Goal: Task Accomplishment & Management: Use online tool/utility

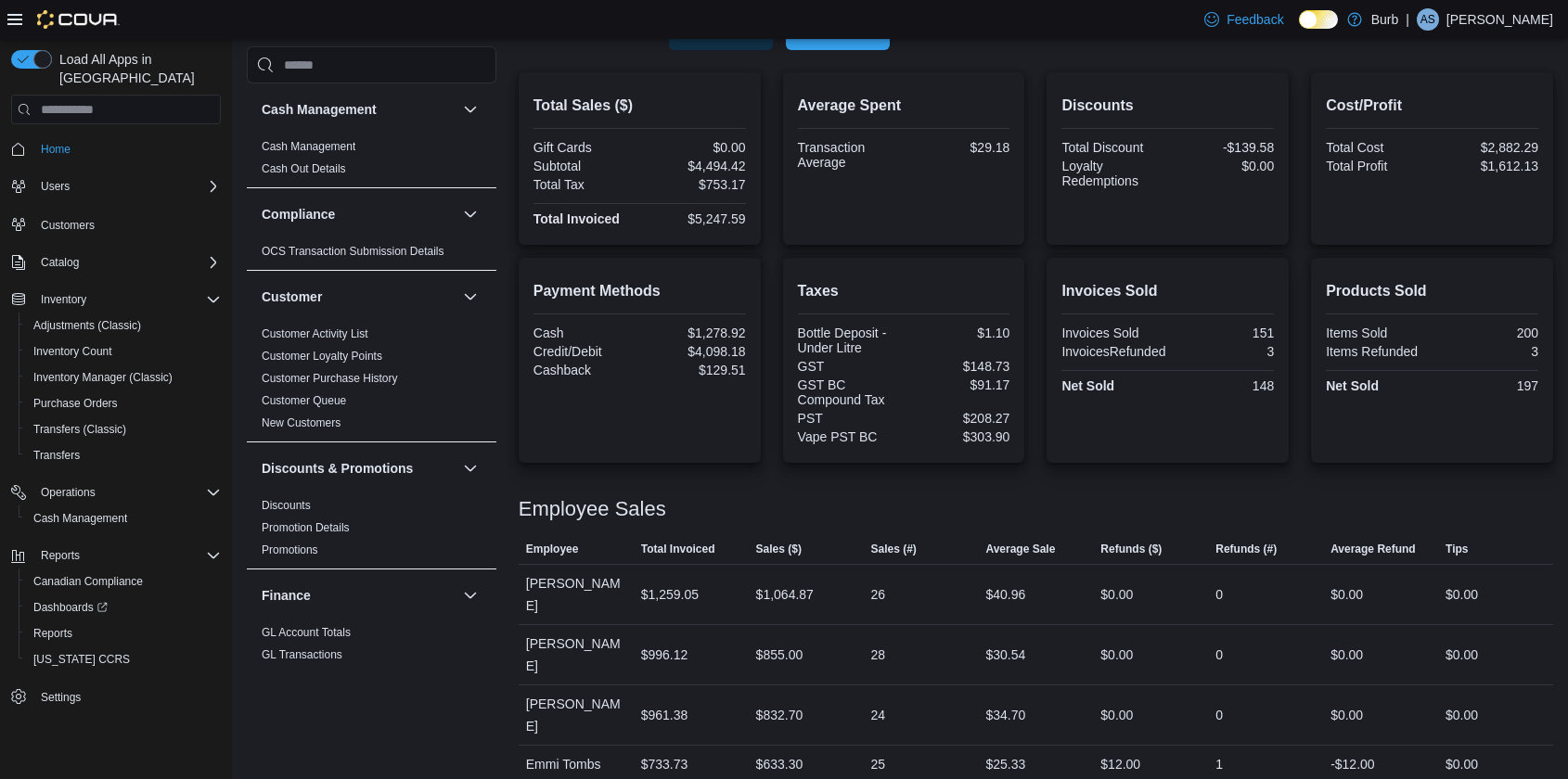
scroll to position [1199, 0]
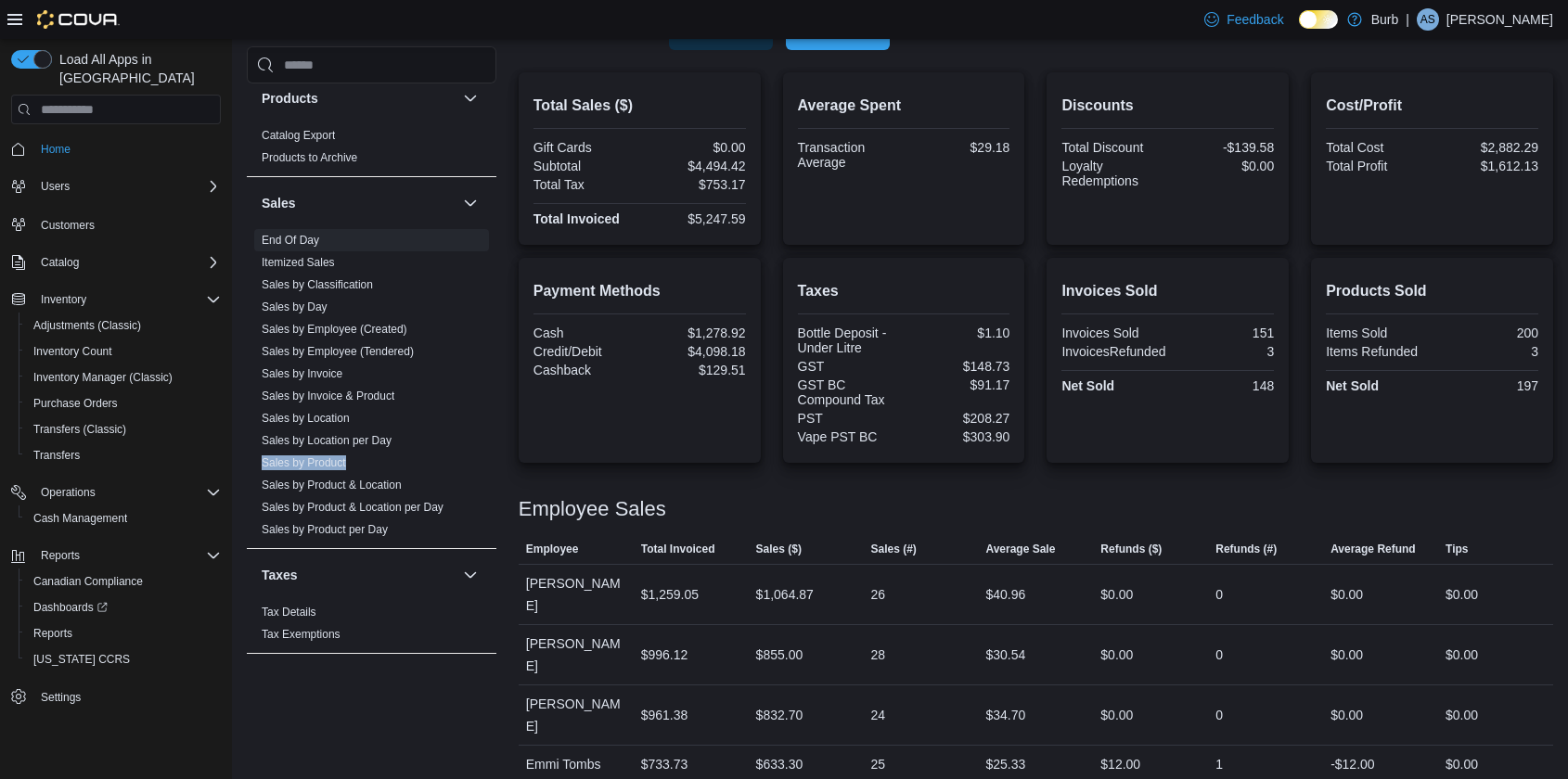
click at [847, 47] on span "Run Report" at bounding box center [837, 32] width 81 height 37
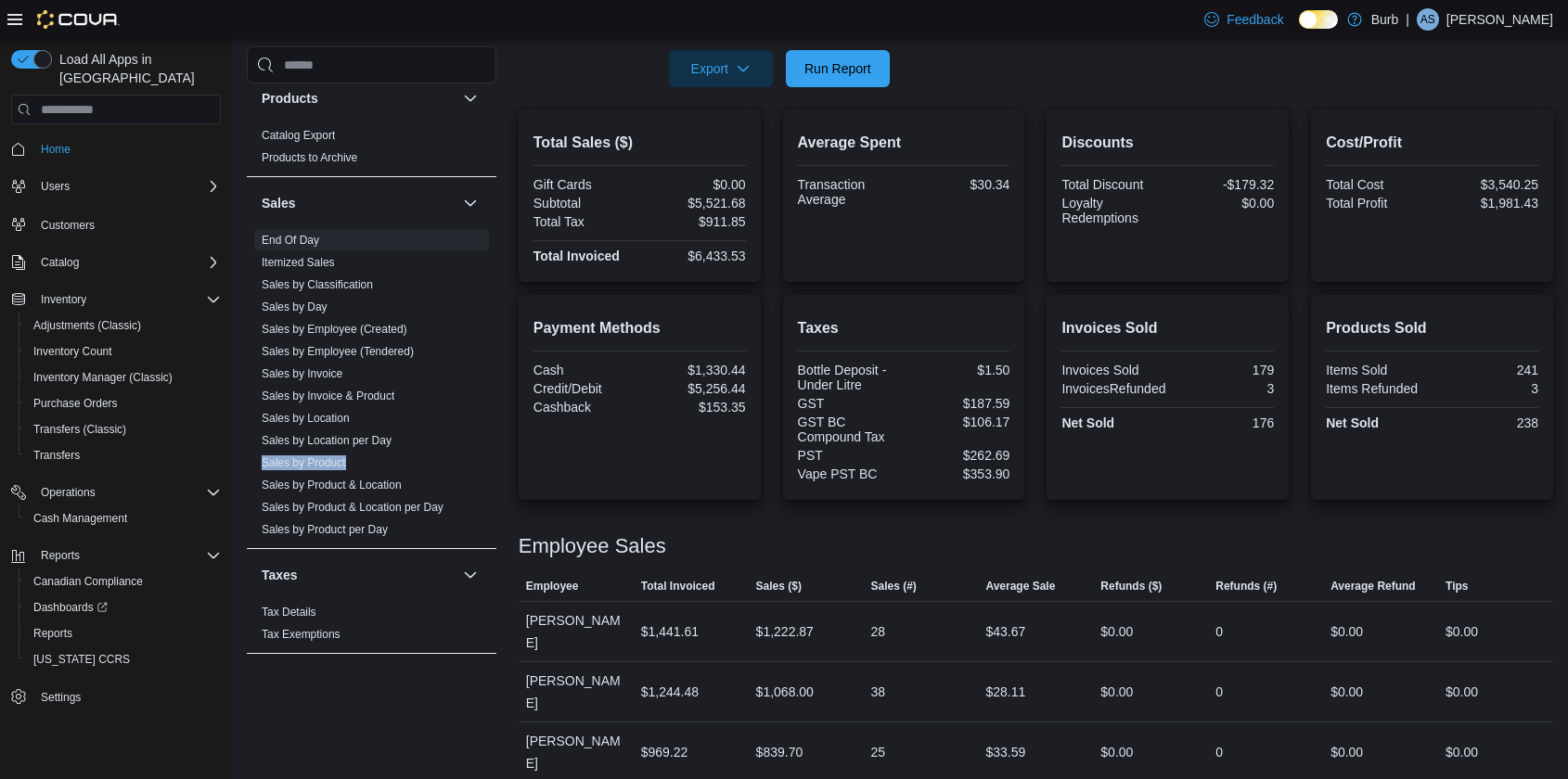
scroll to position [350, 0]
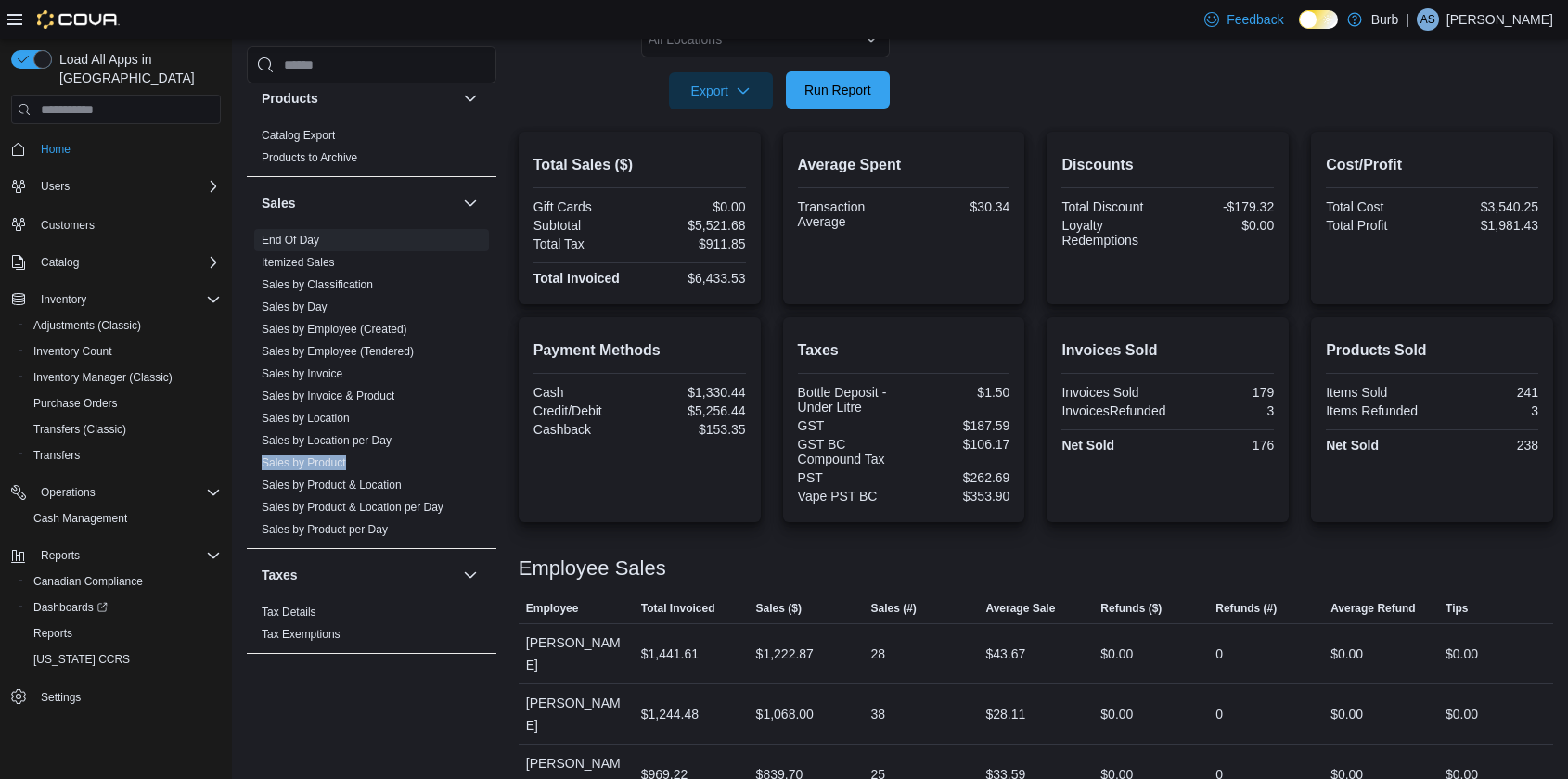
click at [846, 87] on span "Run Report" at bounding box center [837, 90] width 67 height 19
click at [811, 91] on span "Run Report" at bounding box center [837, 90] width 67 height 19
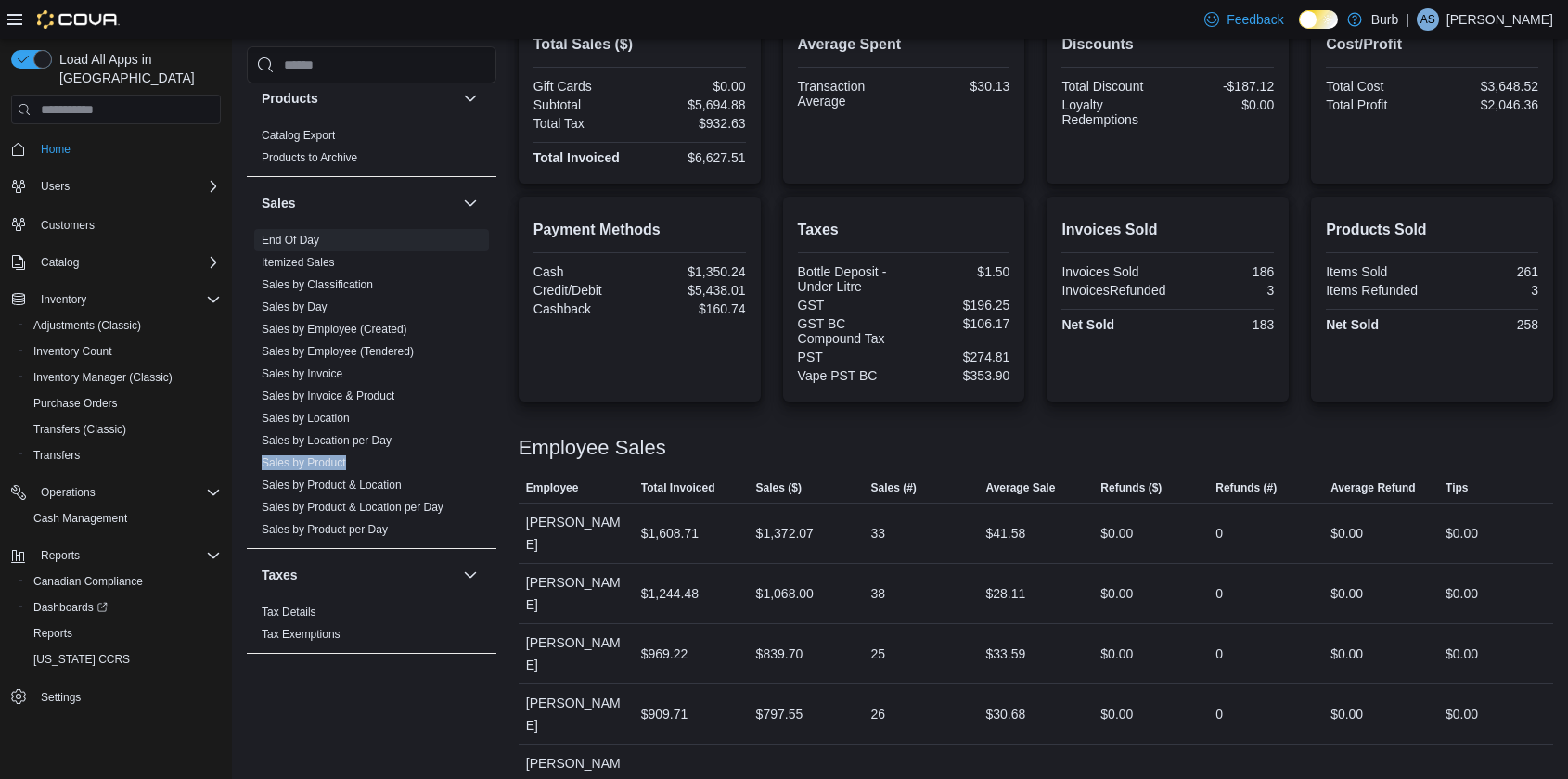
scroll to position [474, 0]
click at [1010, 489] on span "Average Sale" at bounding box center [1020, 485] width 69 height 15
click at [971, 460] on div at bounding box center [1036, 463] width 1034 height 15
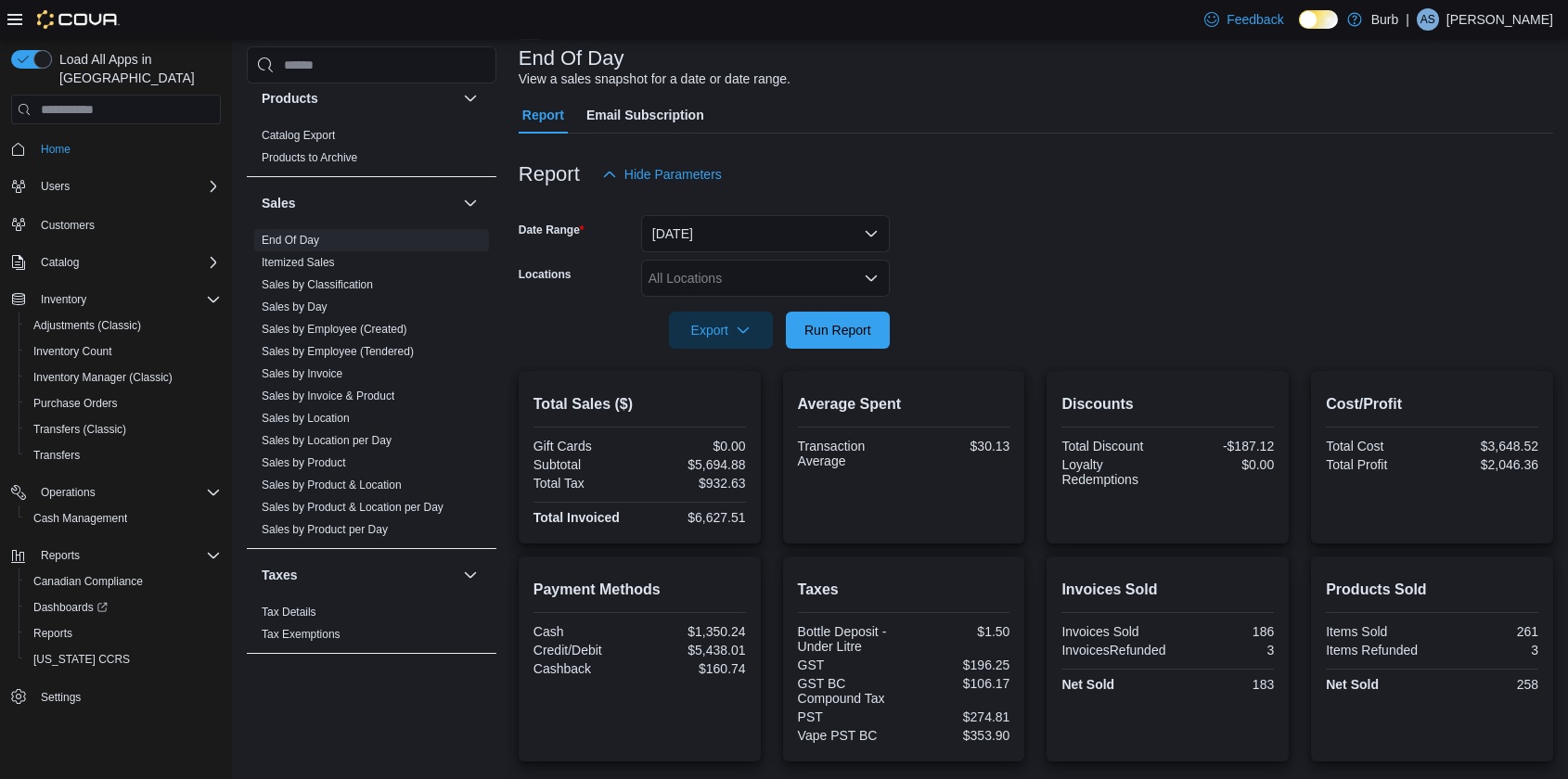
scroll to position [0, 0]
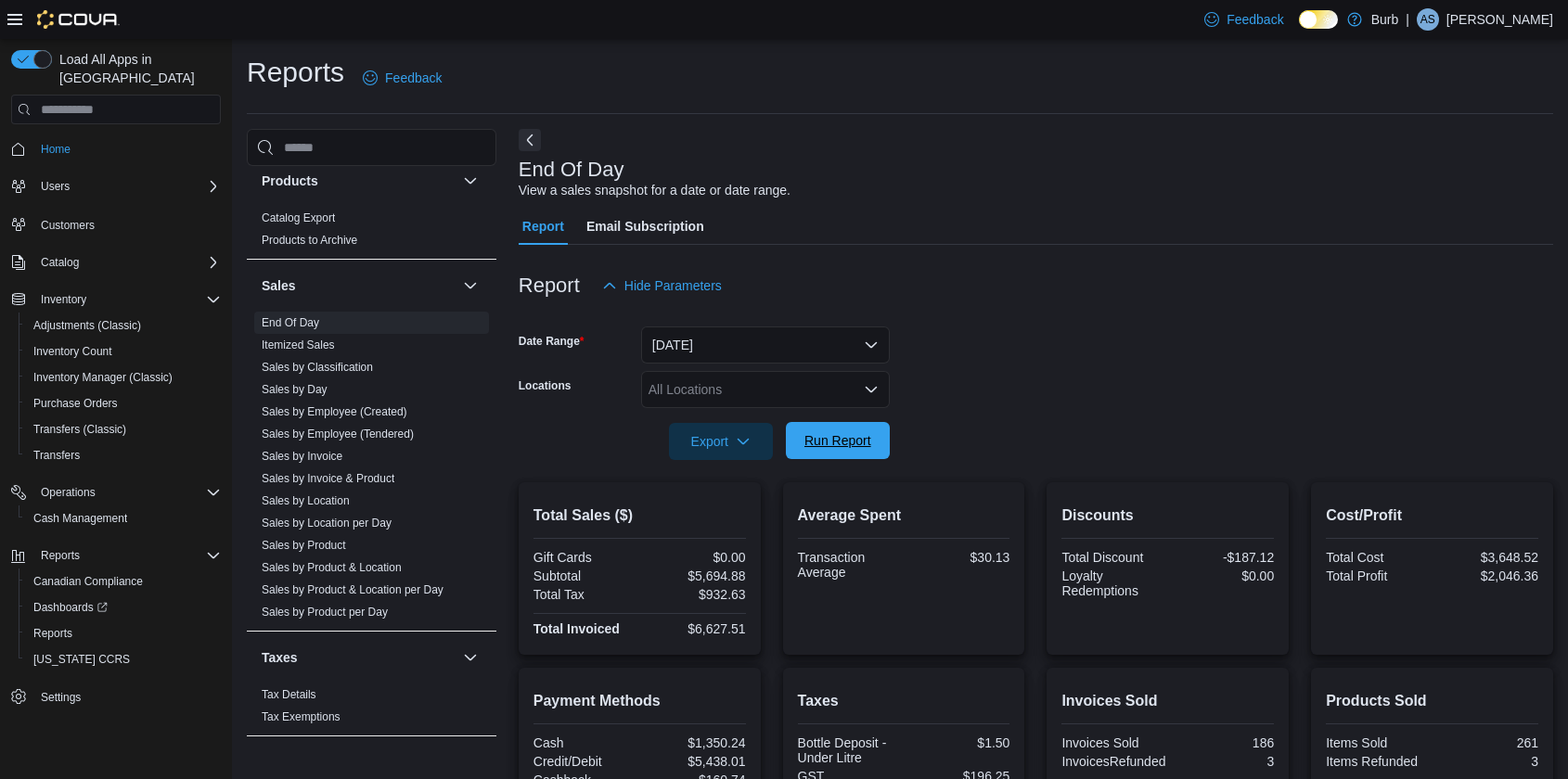
click at [841, 438] on span "Run Report" at bounding box center [837, 441] width 67 height 19
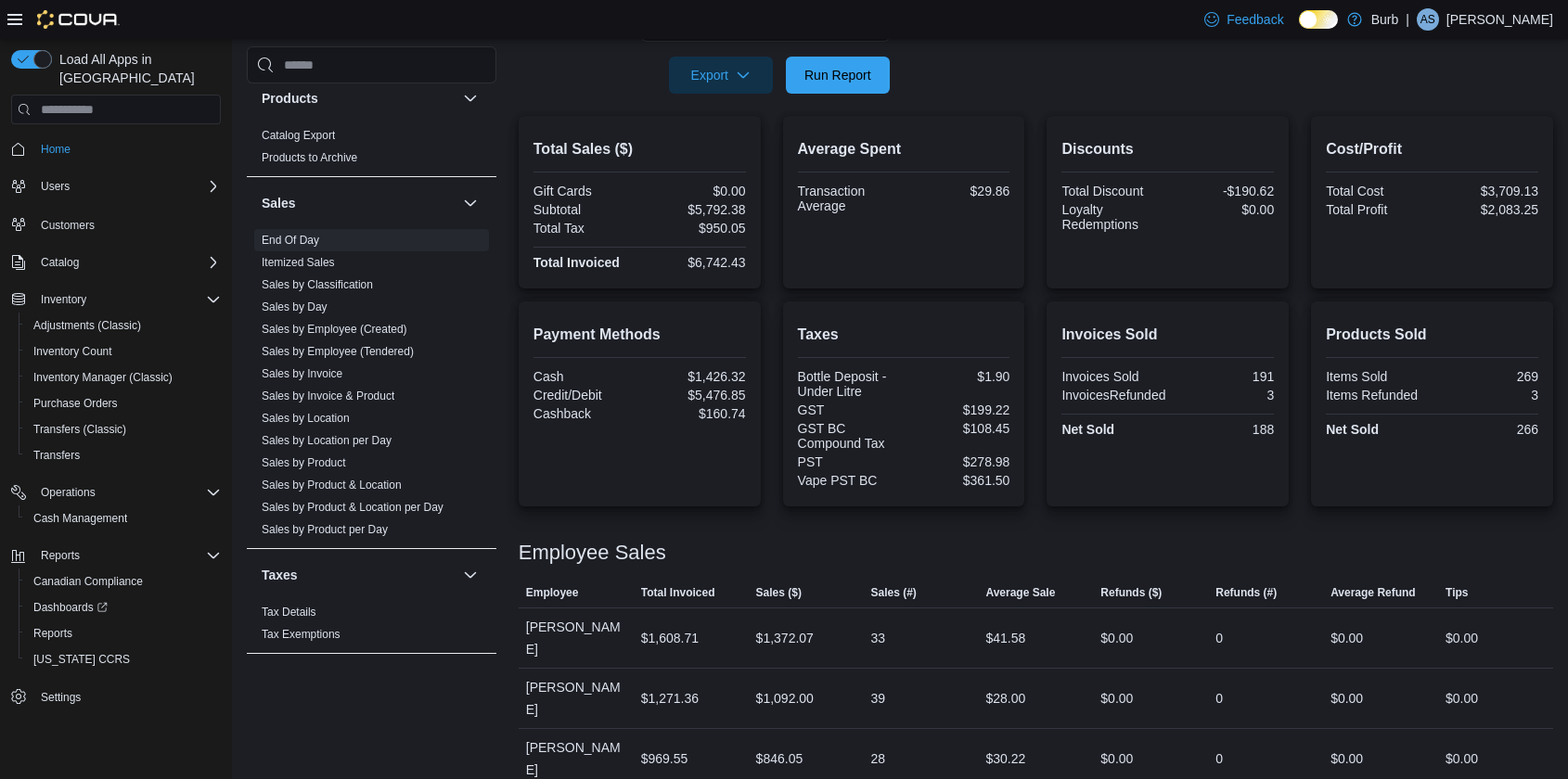
scroll to position [331, 0]
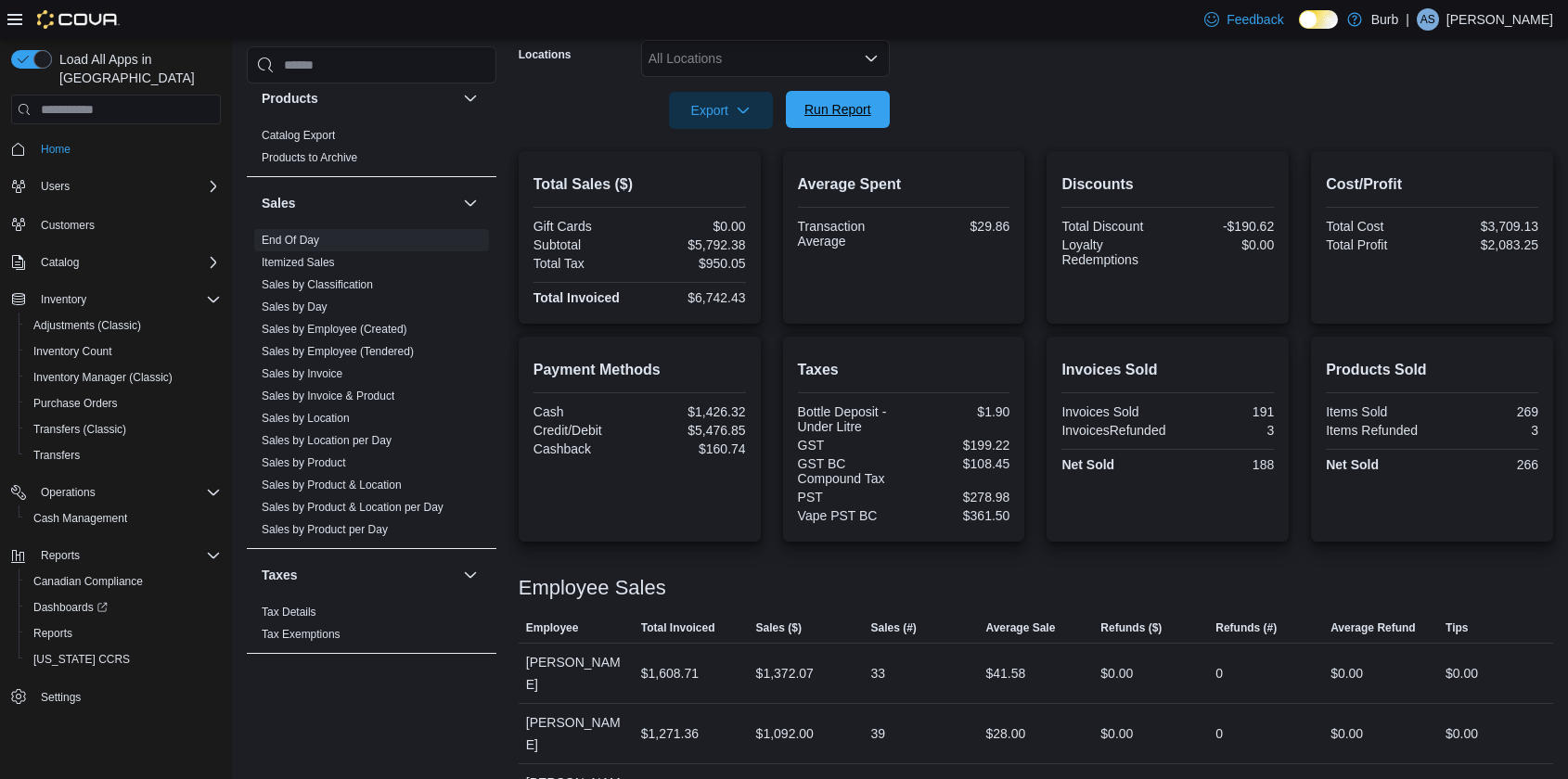
click at [837, 114] on span "Run Report" at bounding box center [837, 110] width 67 height 19
click at [829, 110] on span "Run Report" at bounding box center [837, 110] width 67 height 19
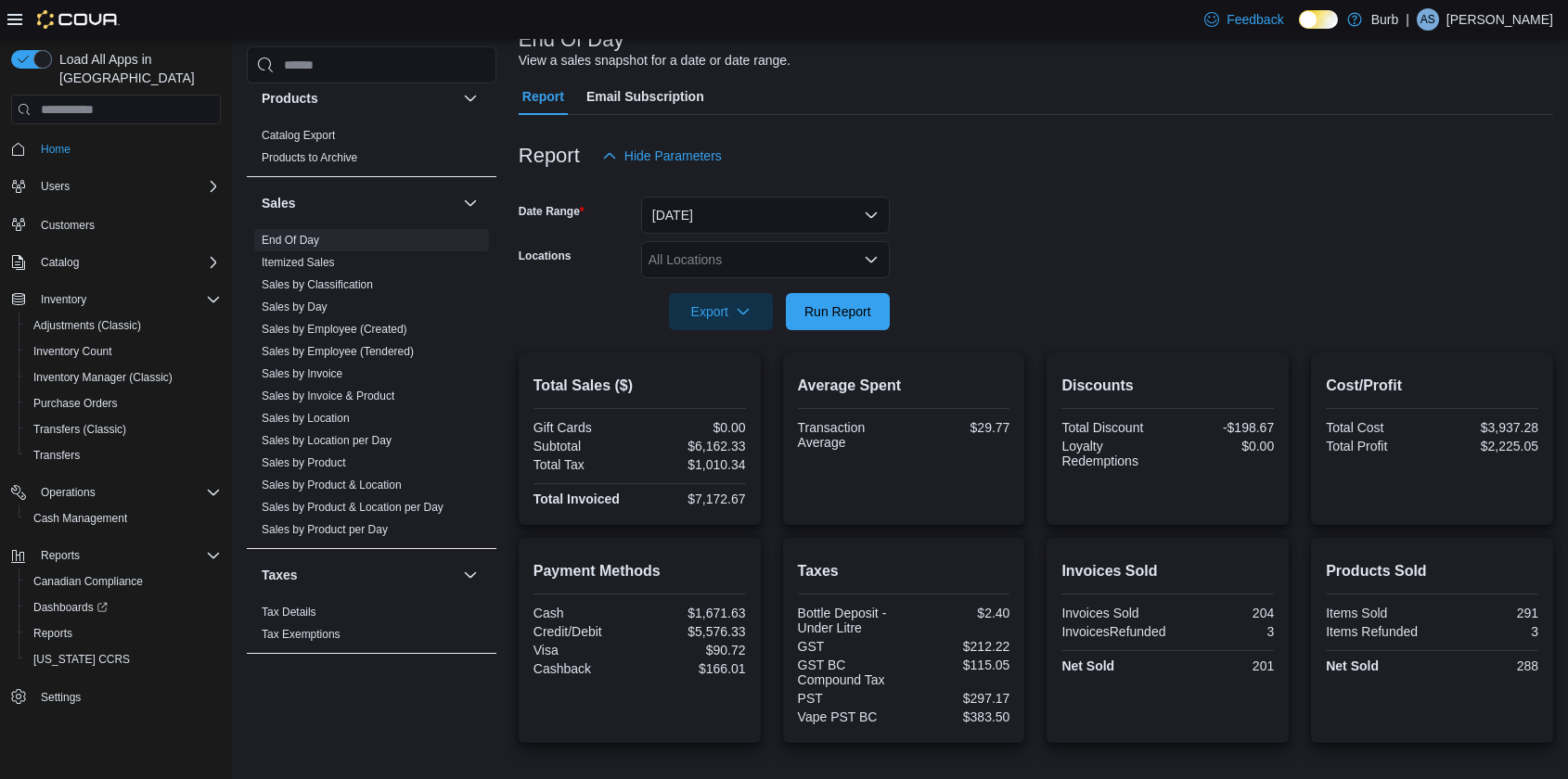
scroll to position [0, 0]
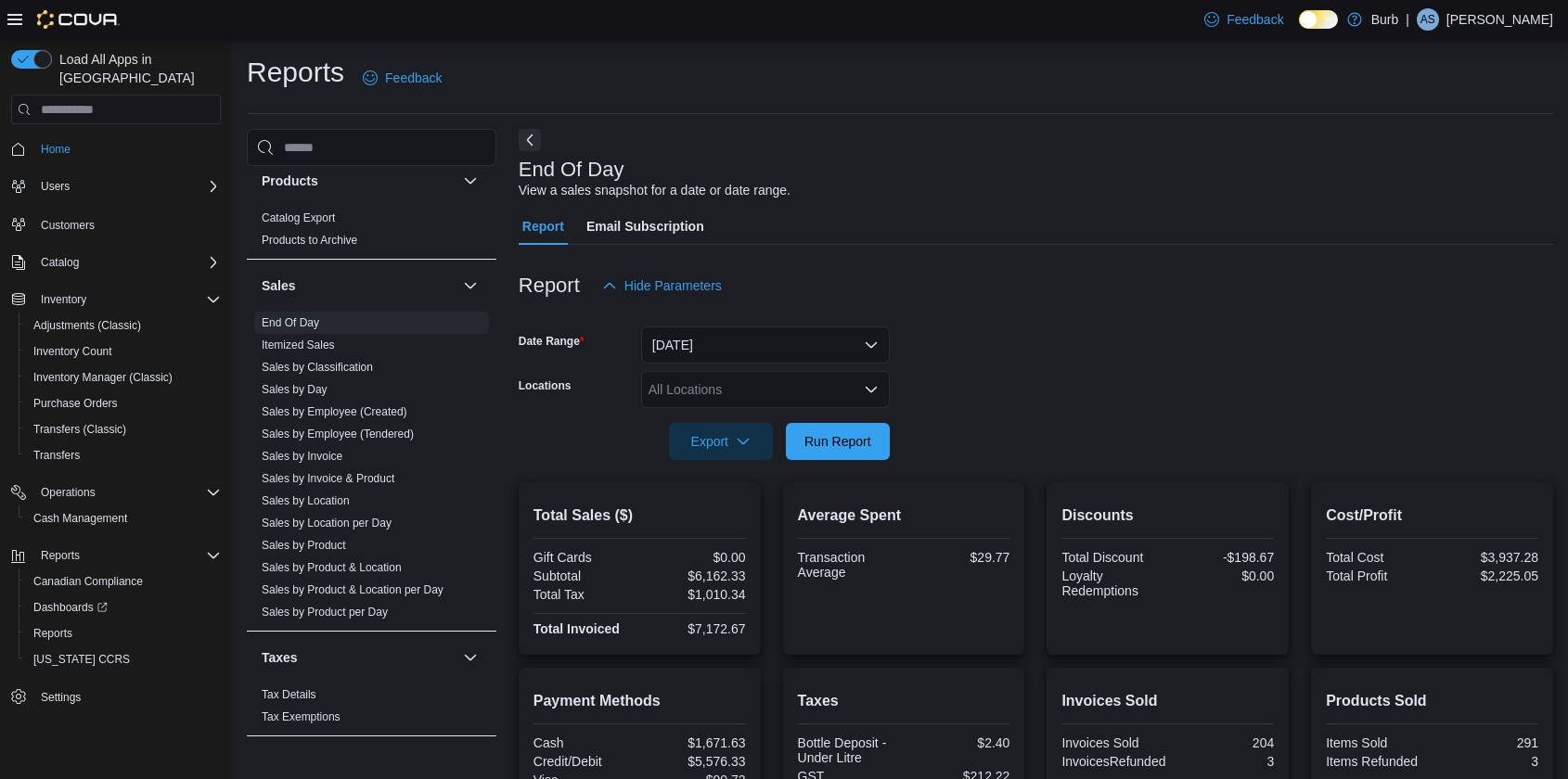
click at [865, 382] on icon "Open list of options" at bounding box center [871, 390] width 15 height 15
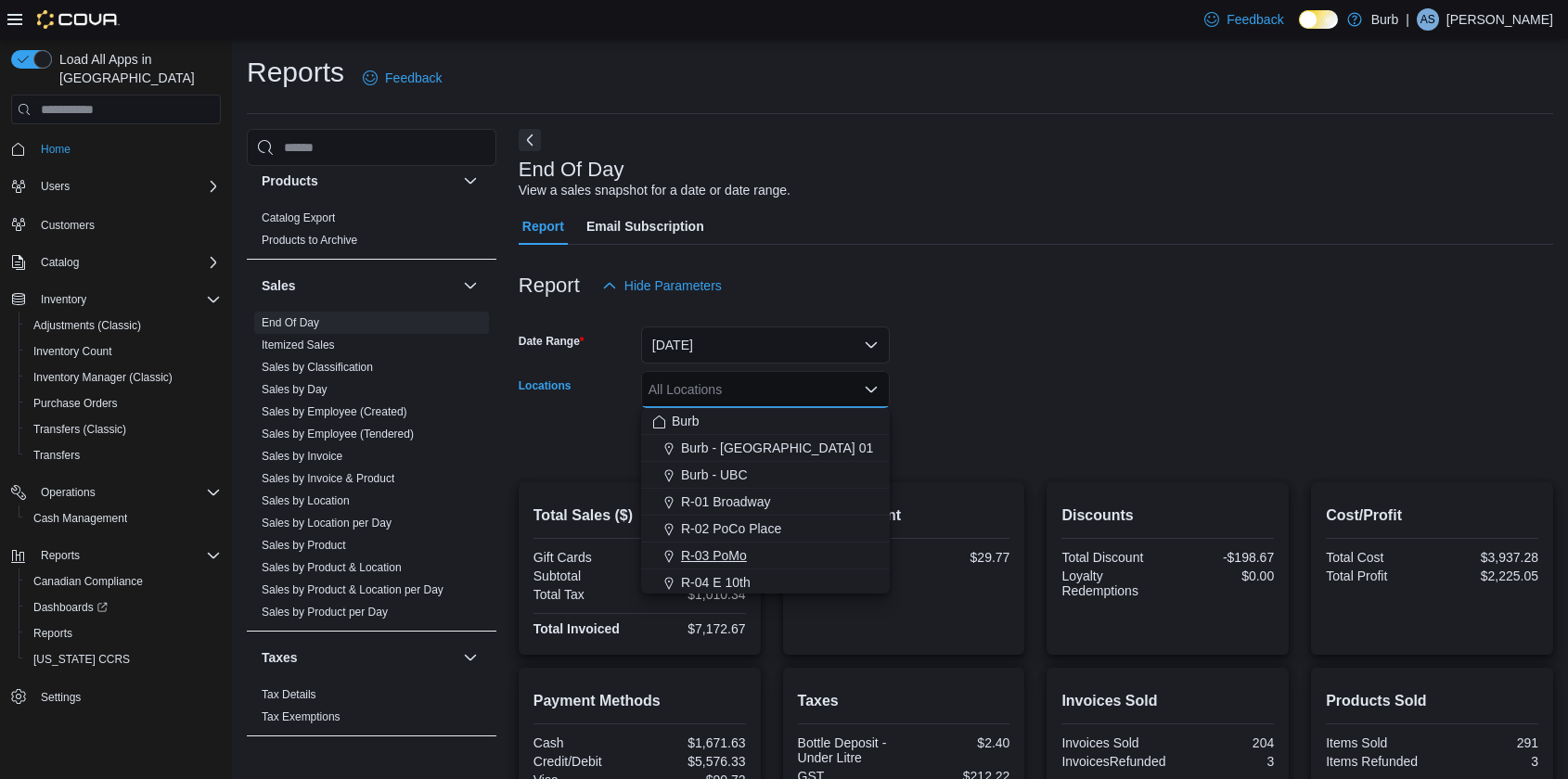
click at [741, 550] on span "R-03 PoMo" at bounding box center [714, 555] width 66 height 19
click at [971, 449] on form "Date Range Today Locations R-03 PoMo Combo box. Selected. R-03 PoMo. Press Back…" at bounding box center [1036, 382] width 1034 height 155
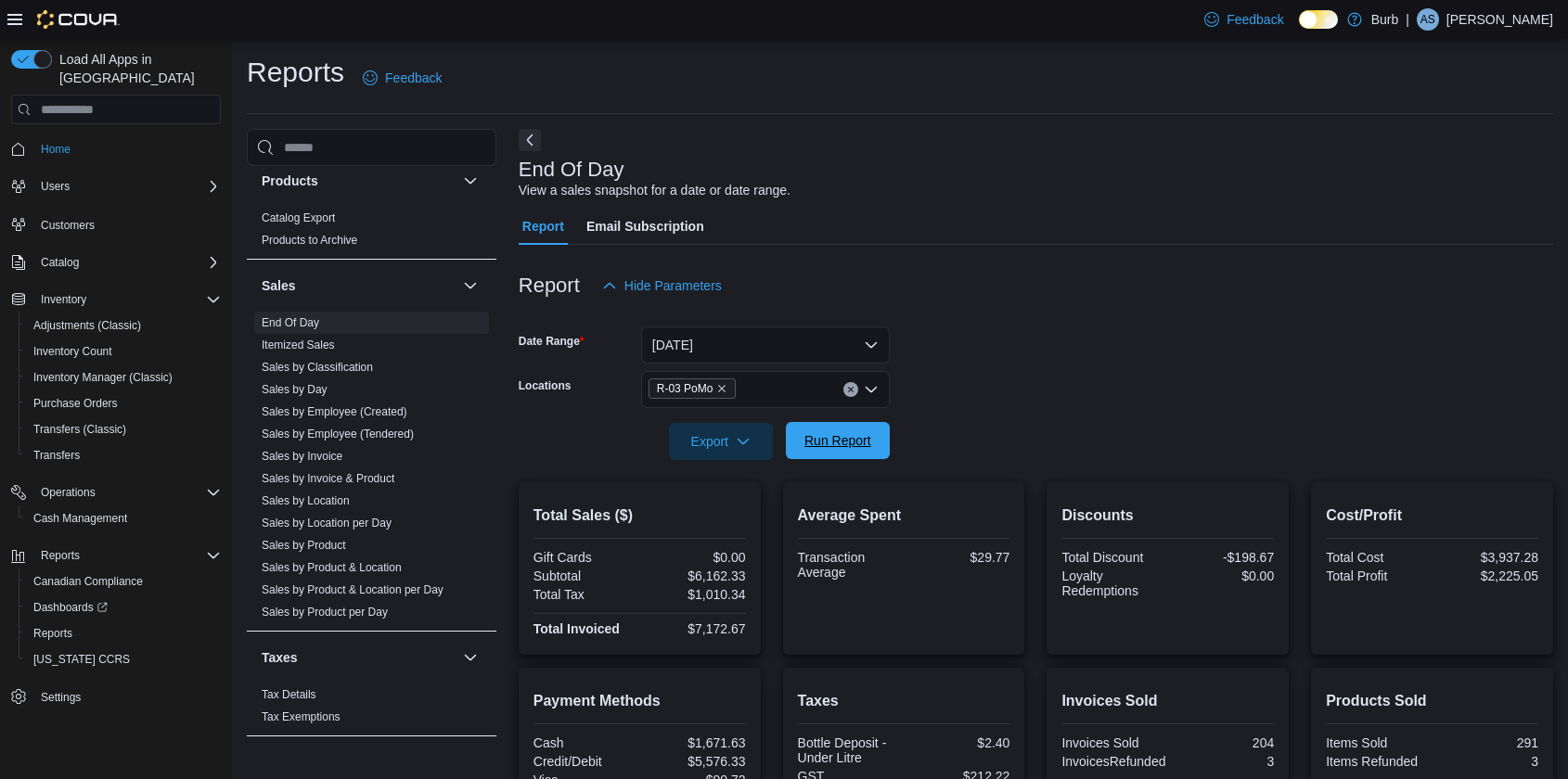
click at [876, 448] on span "Run Report" at bounding box center [837, 441] width 81 height 37
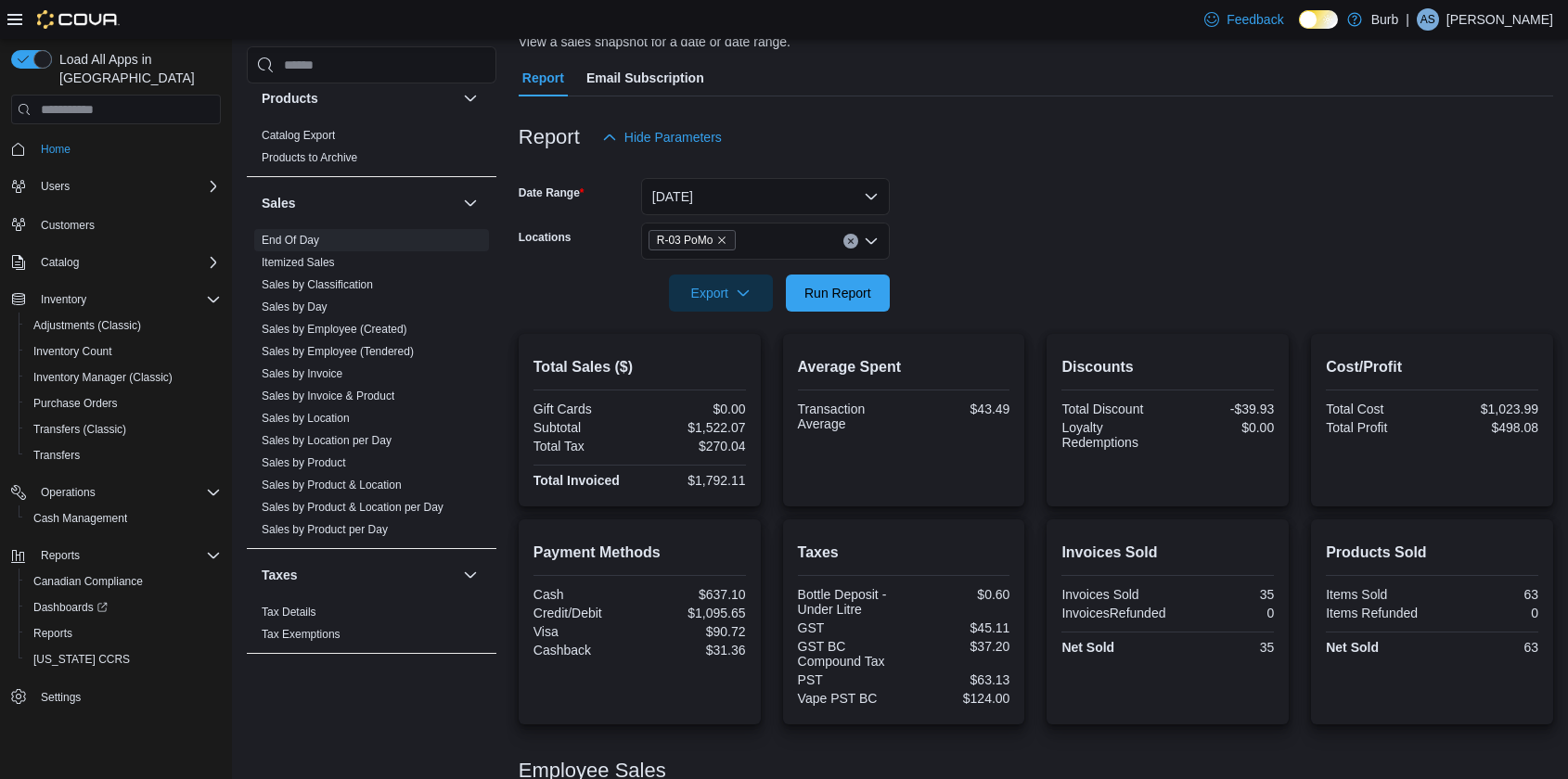
scroll to position [285, 0]
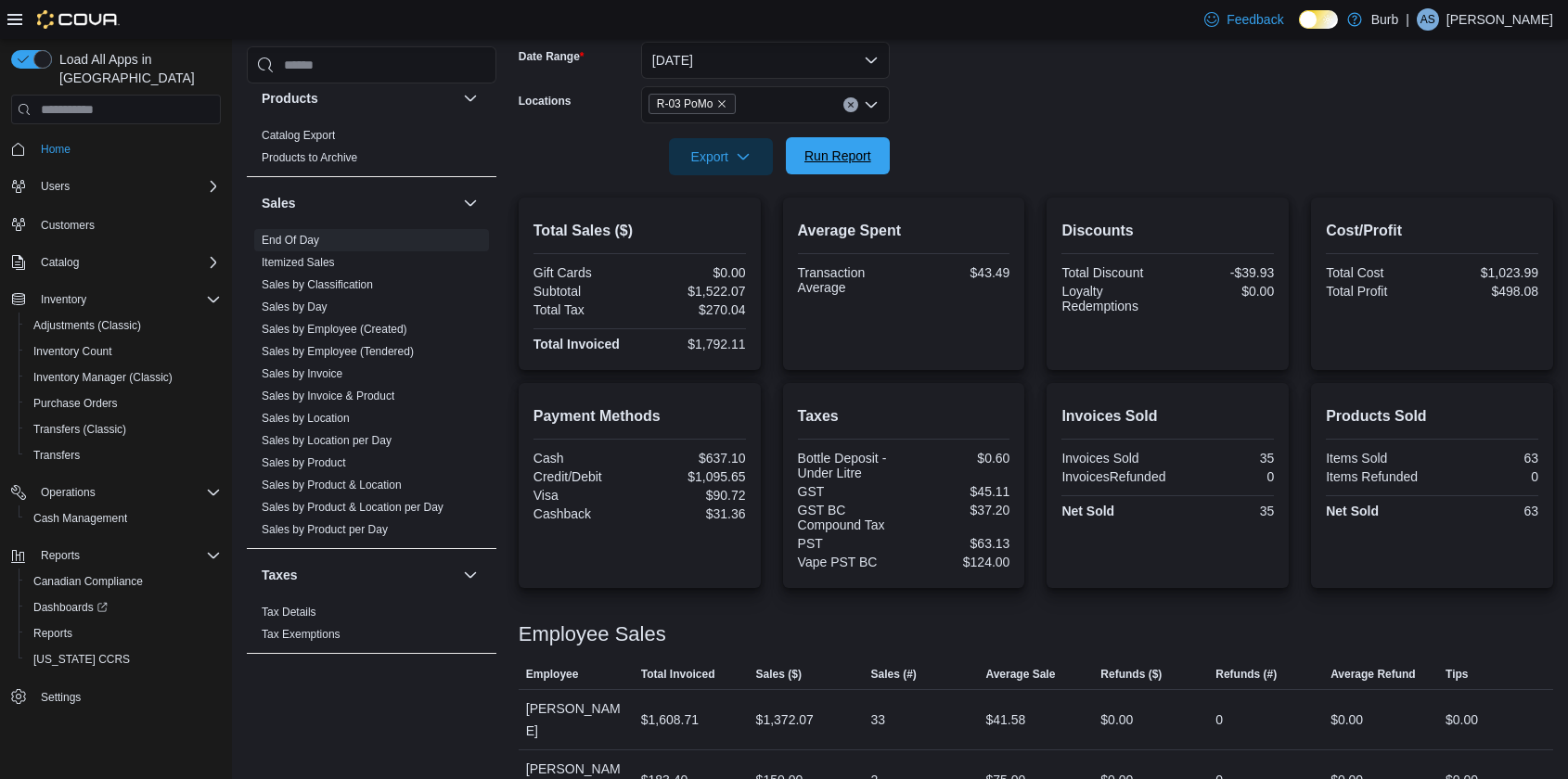
click at [823, 153] on span "Run Report" at bounding box center [837, 155] width 67 height 19
click at [817, 154] on span "Run Report" at bounding box center [837, 155] width 67 height 19
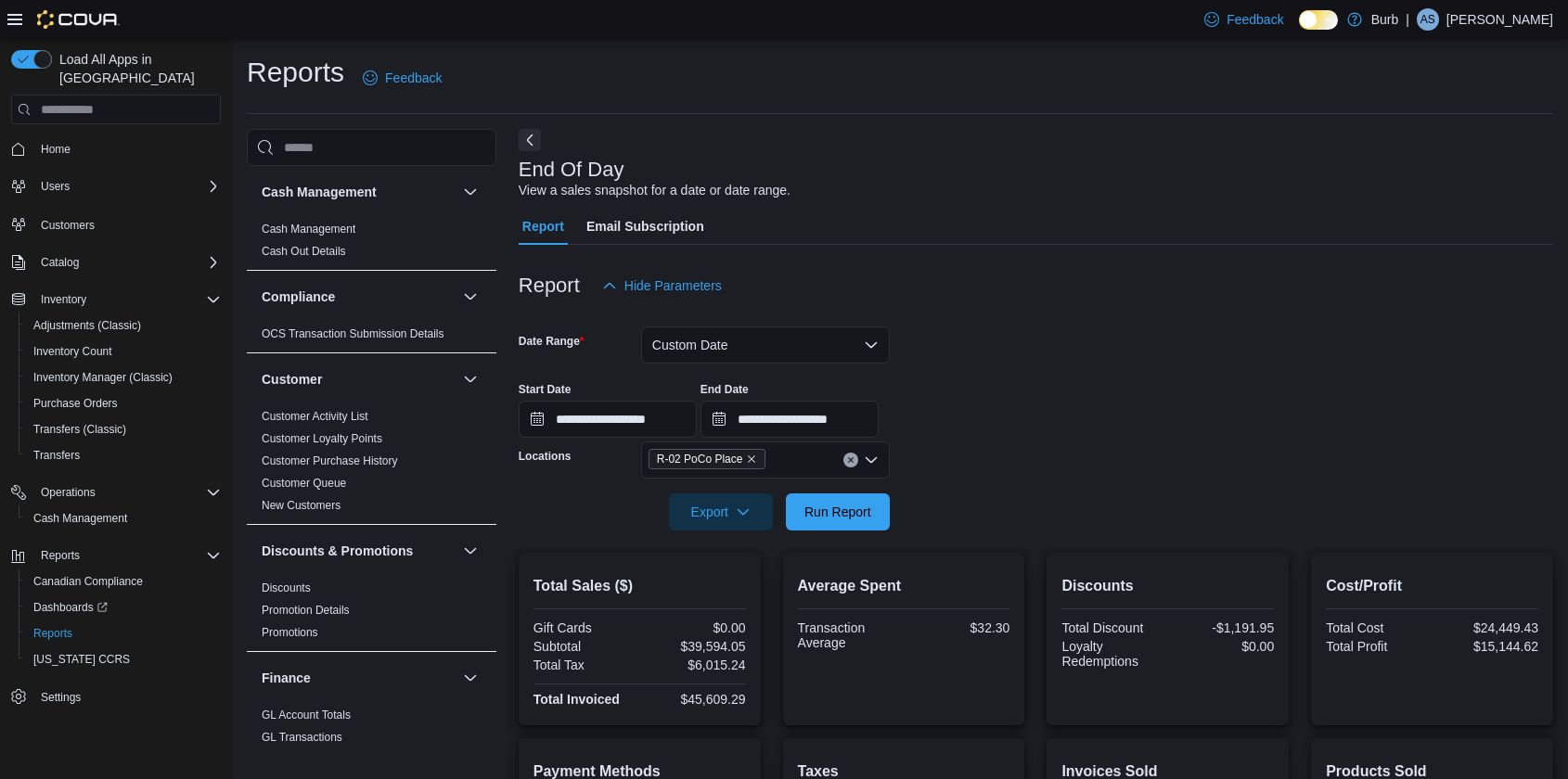
scroll to position [159, 0]
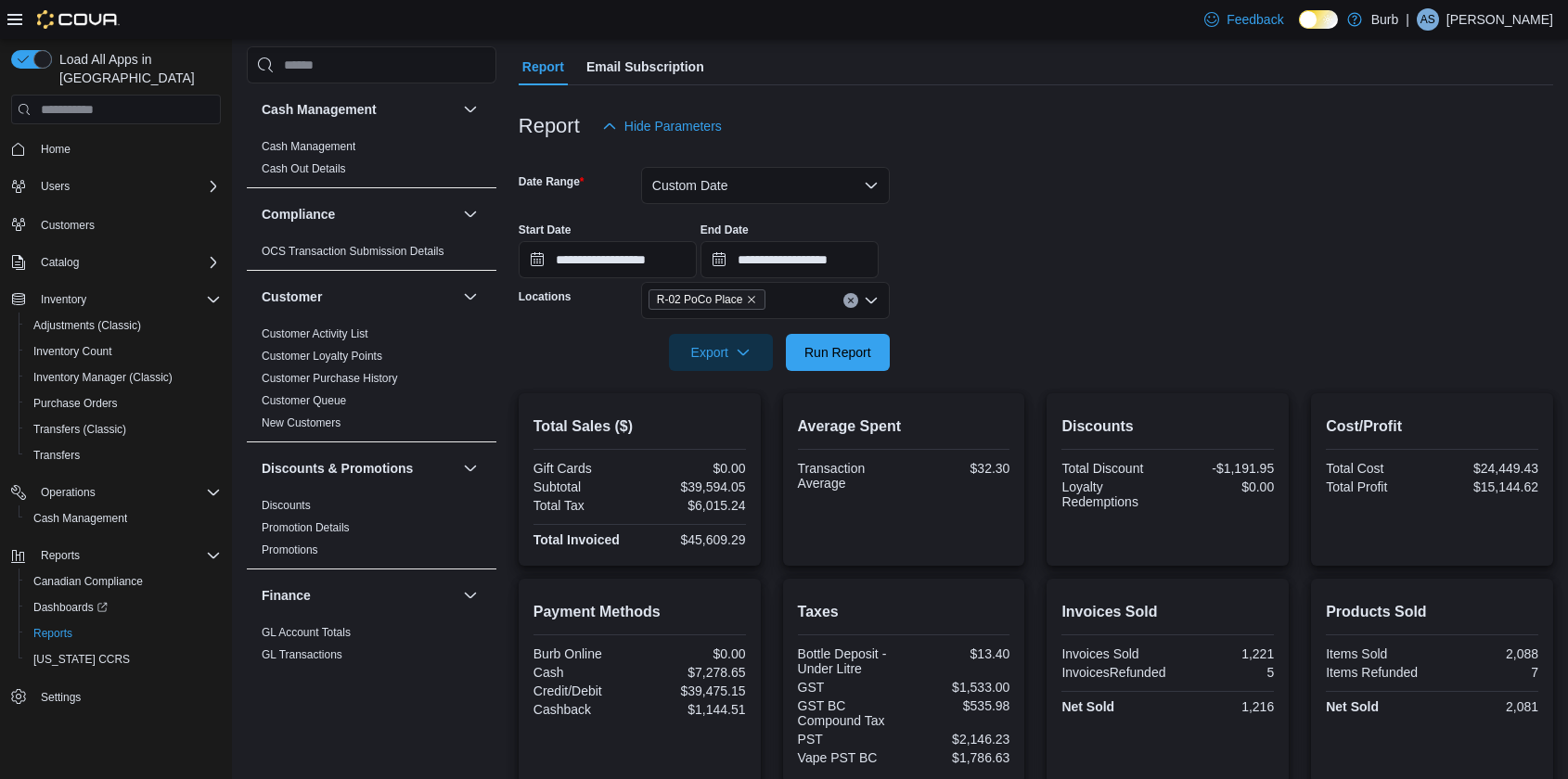
click at [762, 293] on span "R-02 PoCo Place" at bounding box center [707, 300] width 118 height 21
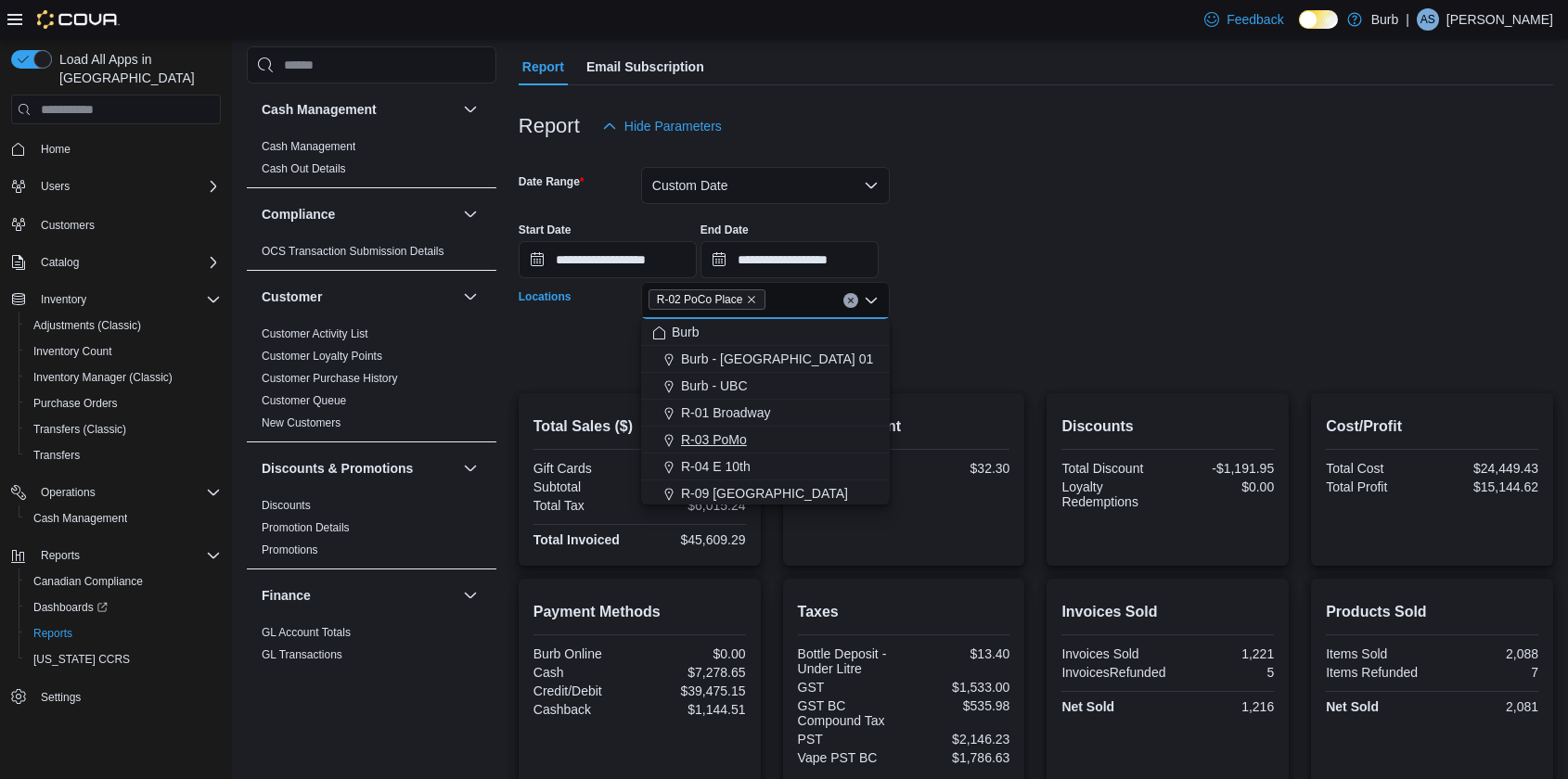
click at [730, 442] on span "R-03 PoMo" at bounding box center [714, 440] width 66 height 19
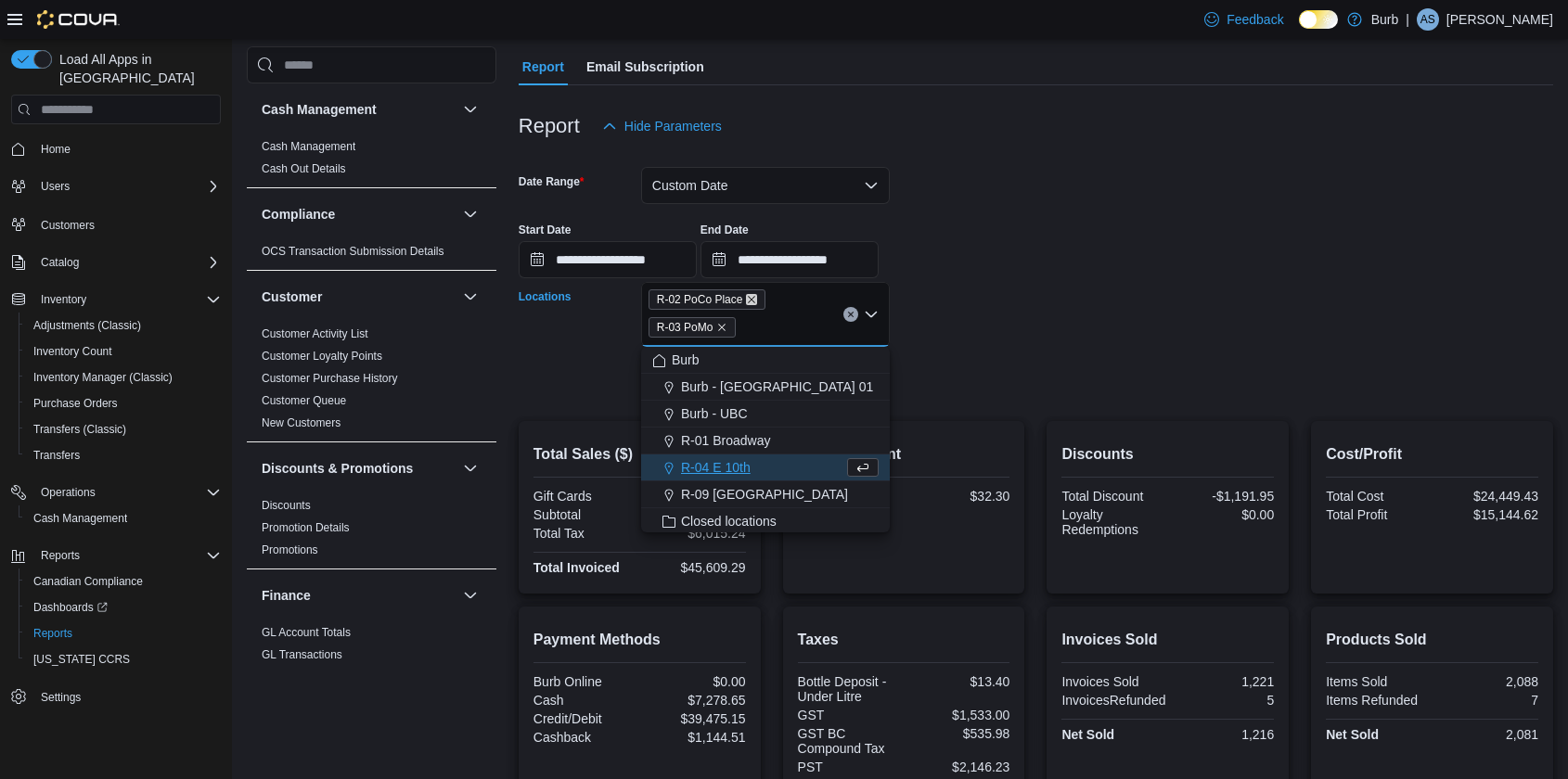
click at [757, 297] on icon "Remove R-02 PoCo Place from selection in this group" at bounding box center [751, 300] width 11 height 11
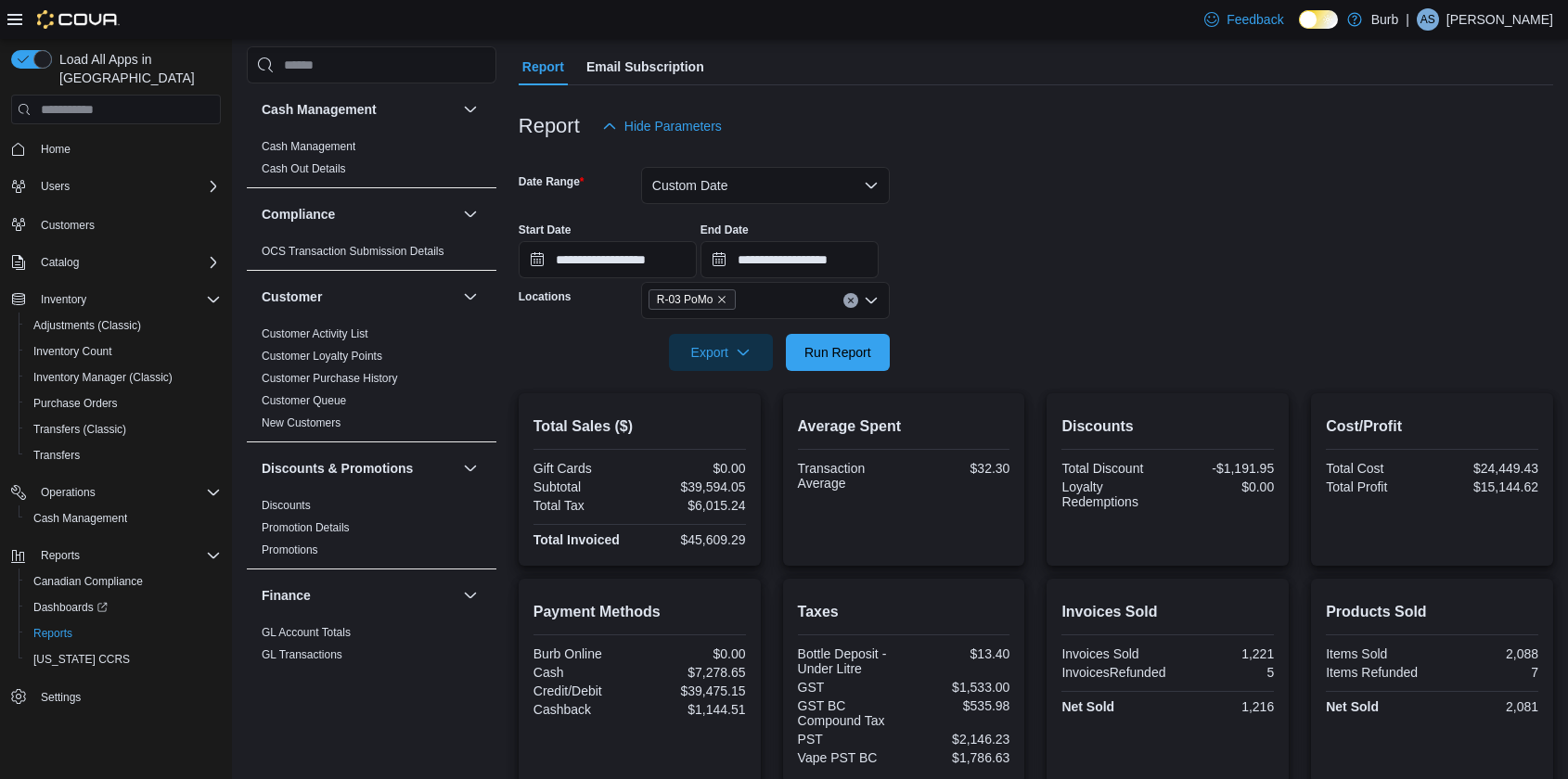
click at [1006, 303] on form "**********" at bounding box center [1036, 257] width 1034 height 227
click at [839, 345] on span "Run Report" at bounding box center [837, 351] width 67 height 19
click at [548, 257] on input "**********" at bounding box center [608, 259] width 178 height 37
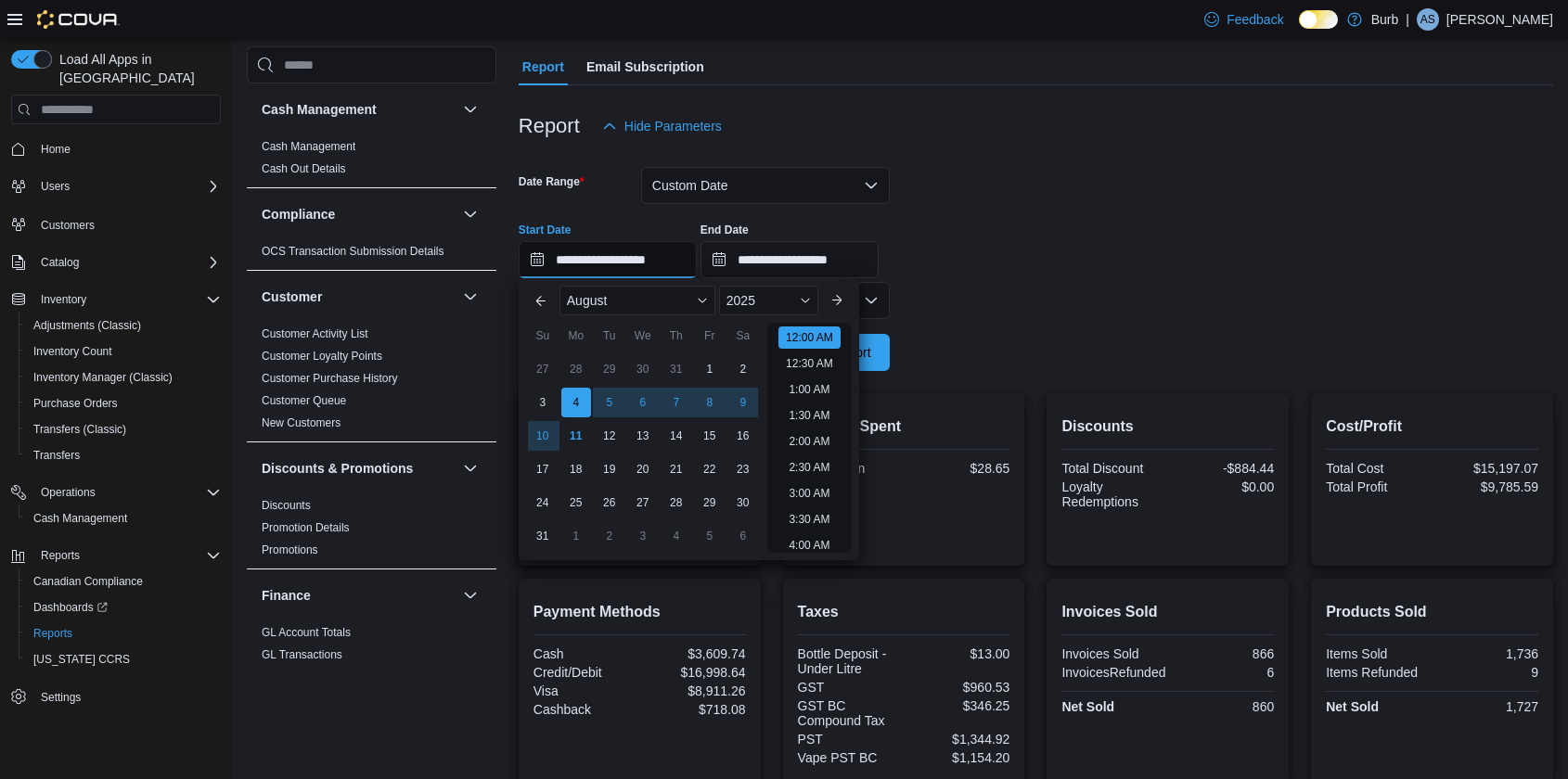
scroll to position [56, 0]
click at [763, 194] on button "Custom Date" at bounding box center [764, 185] width 248 height 37
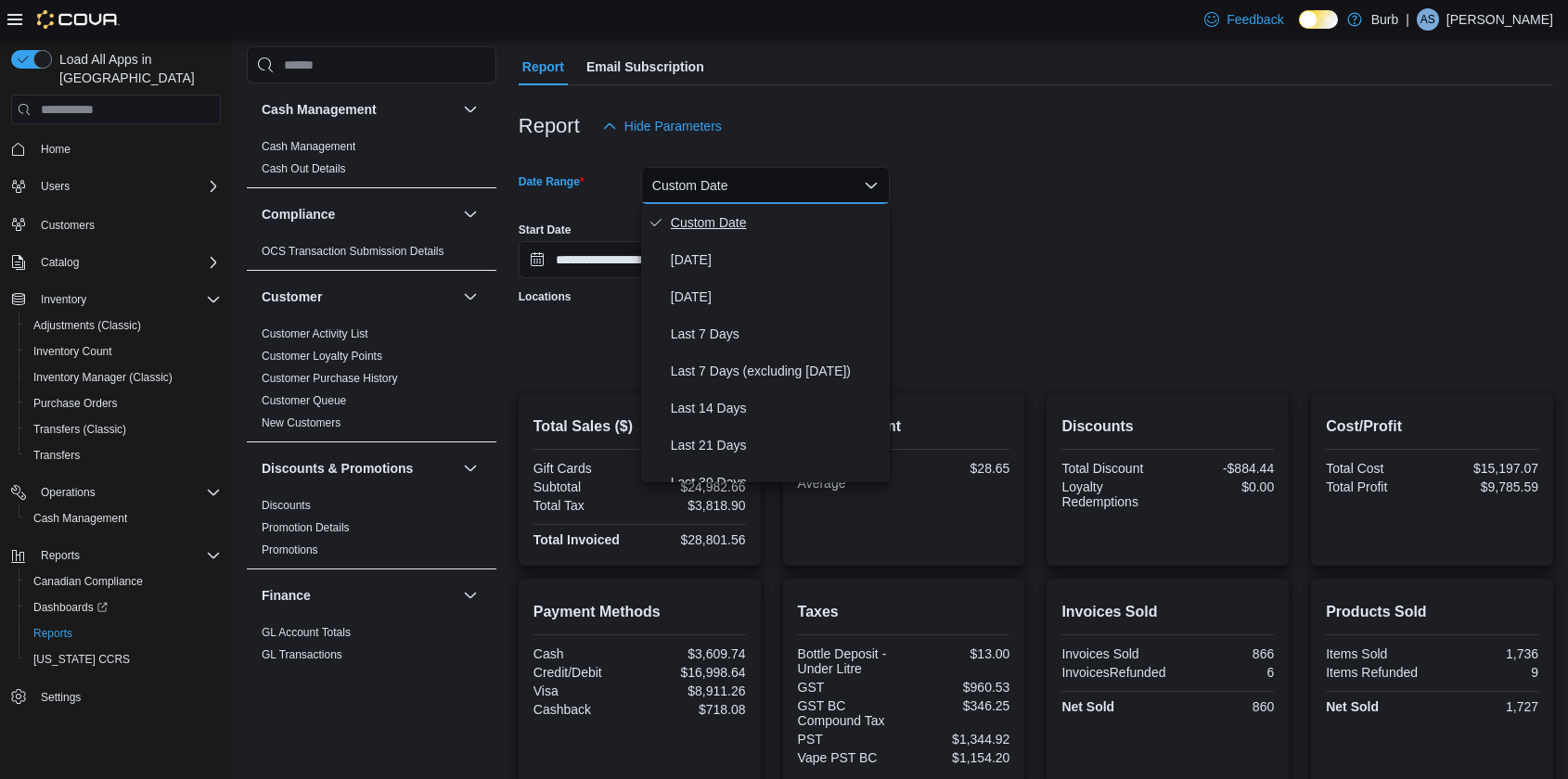
click at [751, 227] on span "Custom Date" at bounding box center [777, 223] width 212 height 22
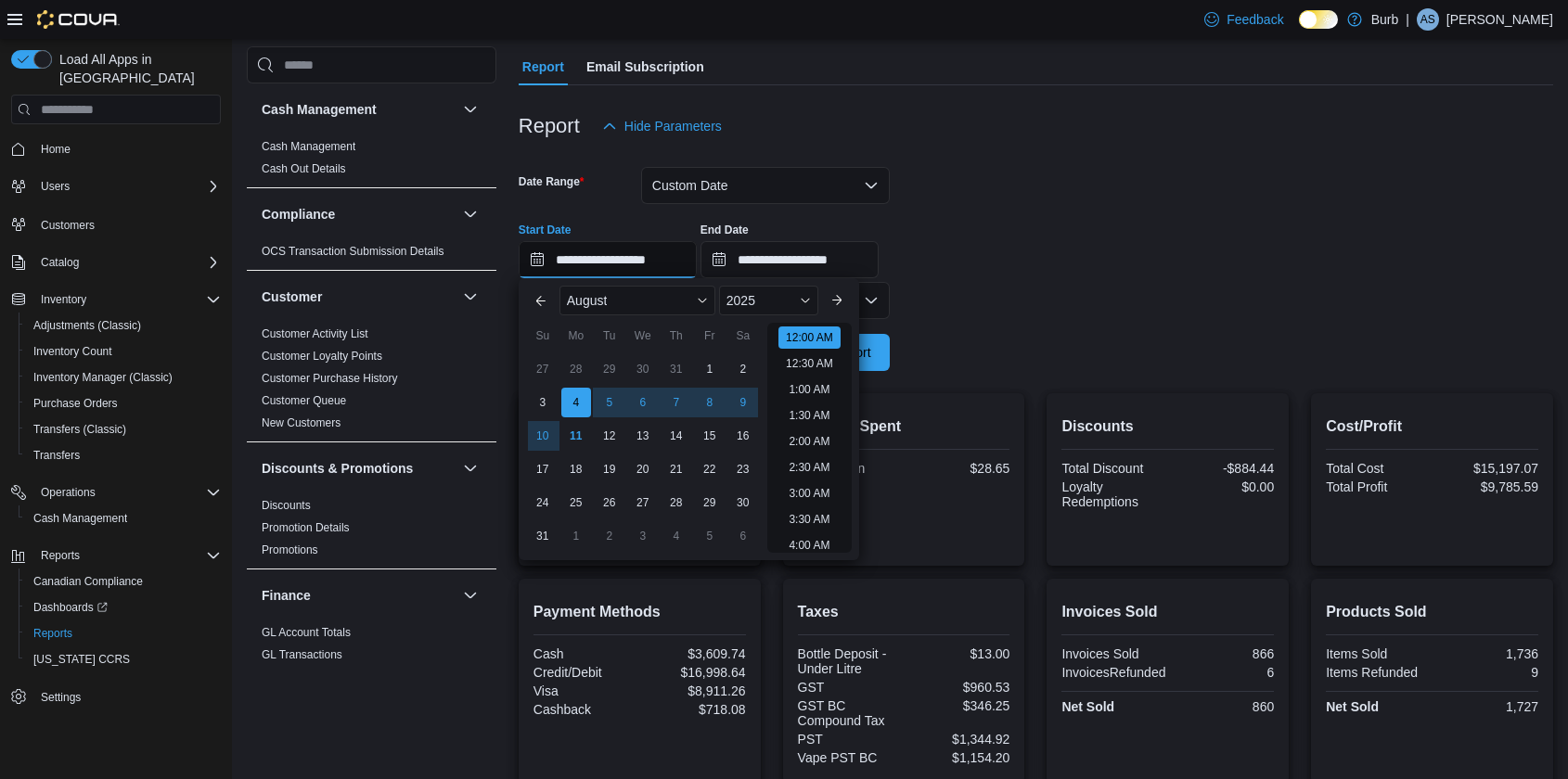
click at [531, 257] on input "**********" at bounding box center [608, 259] width 178 height 37
click at [676, 403] on div "7" at bounding box center [675, 402] width 33 height 33
type input "**********"
click at [743, 260] on input "**********" at bounding box center [790, 259] width 178 height 37
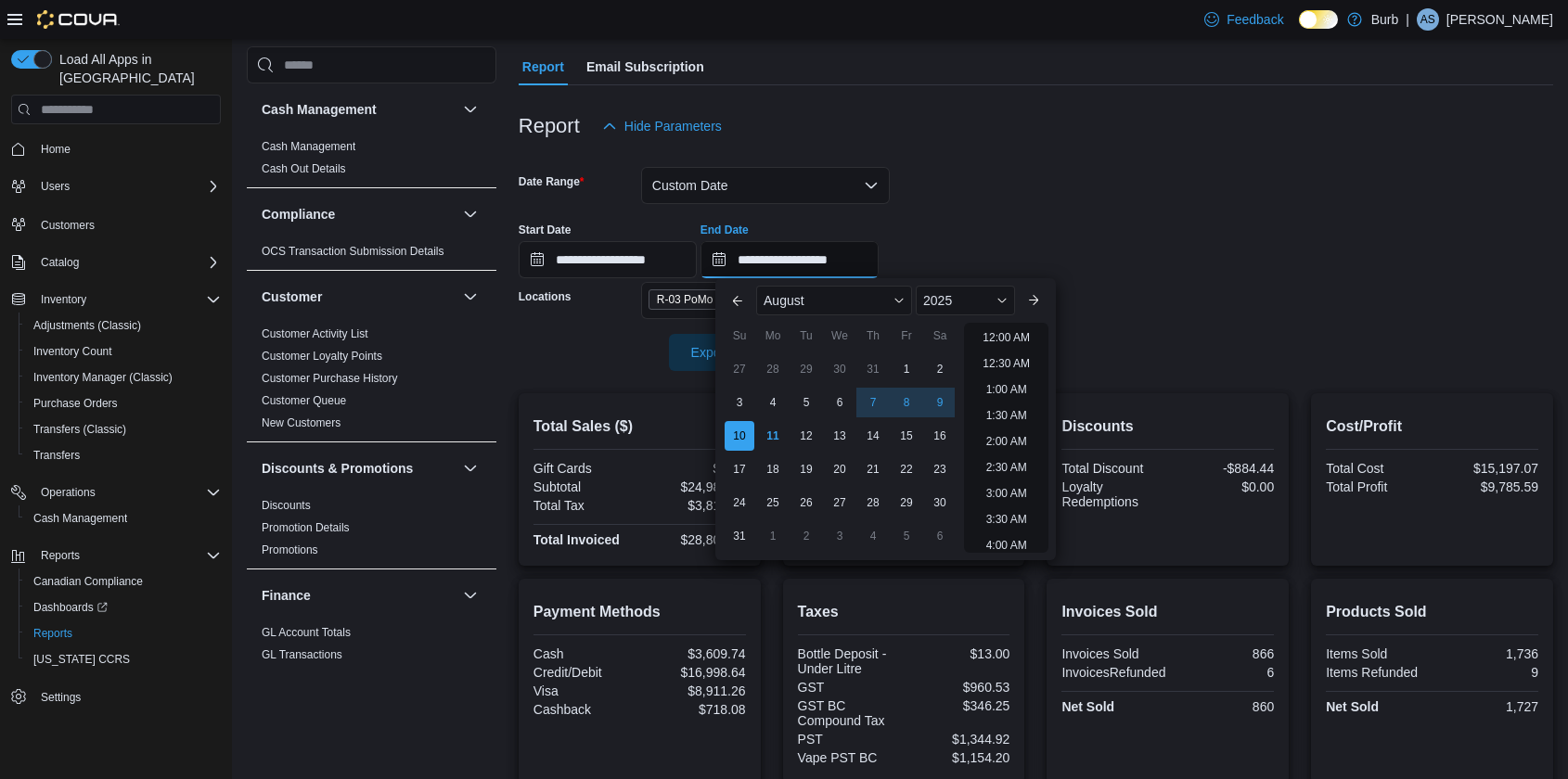
scroll to position [1019, 0]
click at [869, 394] on div "7" at bounding box center [872, 402] width 33 height 33
type input "**********"
click at [994, 243] on div "**********" at bounding box center [1036, 243] width 1034 height 70
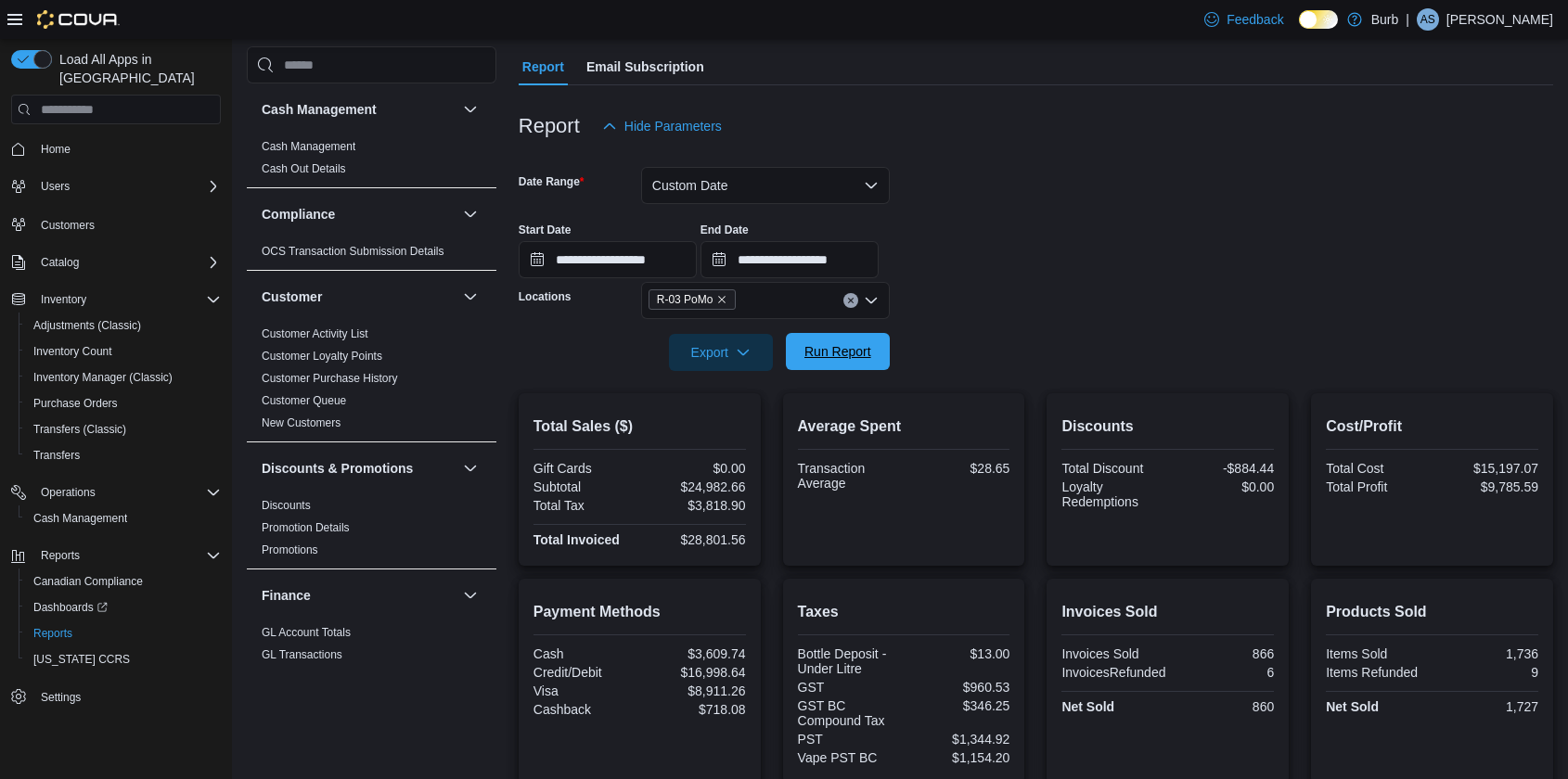
click at [833, 359] on span "Run Report" at bounding box center [837, 351] width 67 height 19
click at [751, 354] on span "Export" at bounding box center [720, 352] width 81 height 37
click at [1048, 313] on form "**********" at bounding box center [1036, 257] width 1034 height 227
click at [863, 187] on button "Custom Date" at bounding box center [764, 185] width 248 height 37
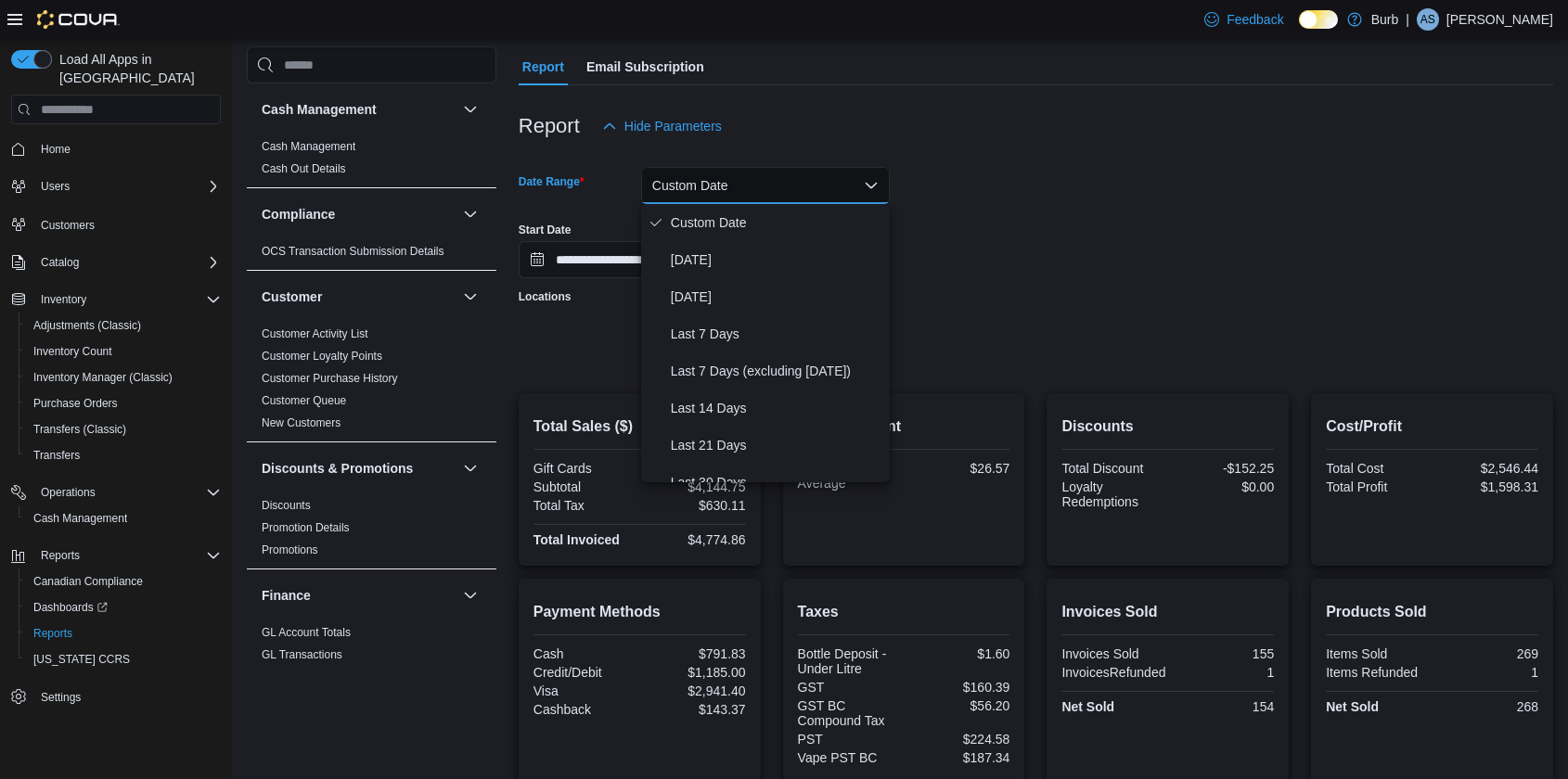
click at [760, 136] on div "Report Hide Parameters" at bounding box center [1036, 126] width 1034 height 37
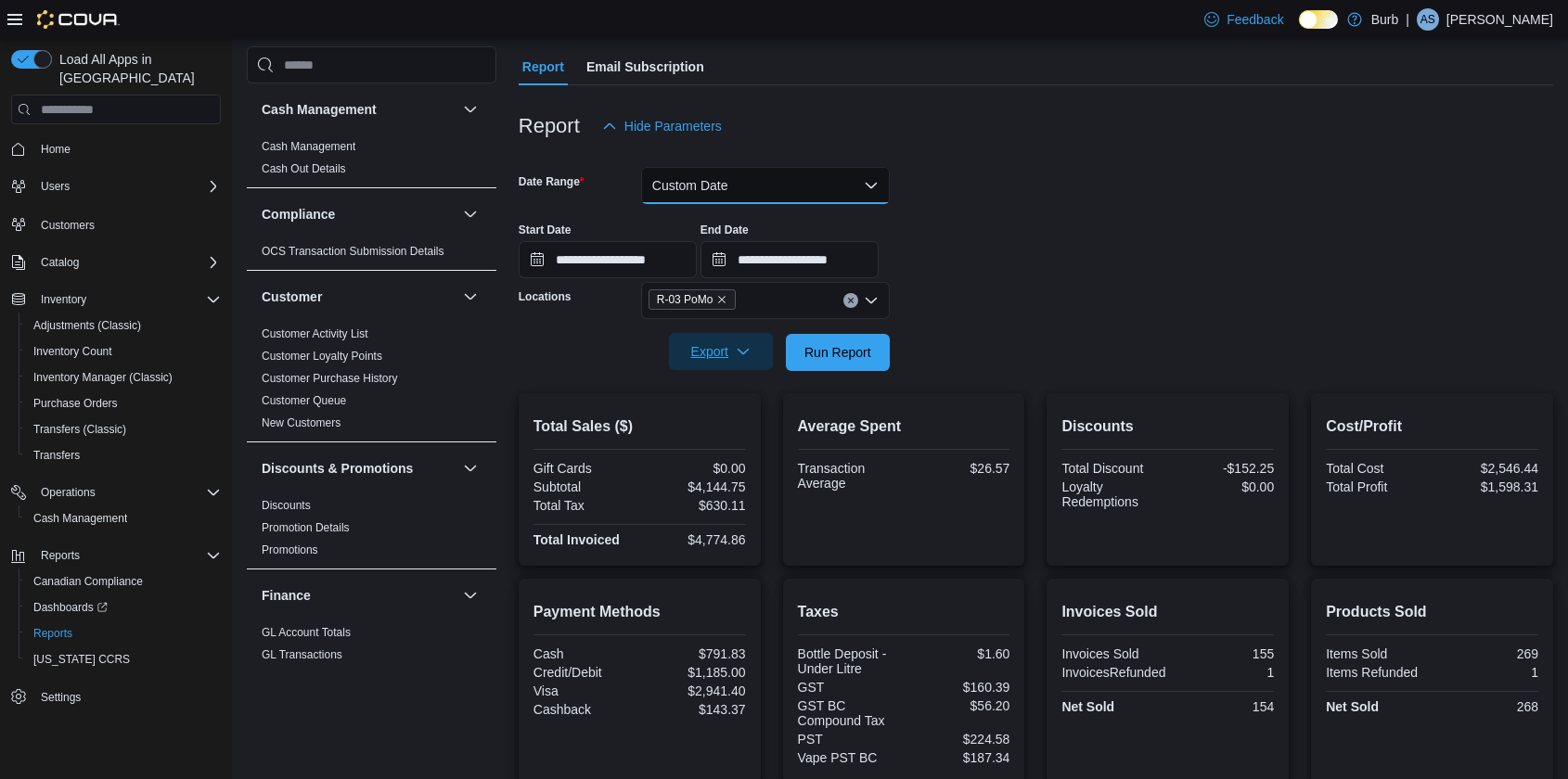
click at [846, 192] on button "Custom Date" at bounding box center [764, 185] width 248 height 37
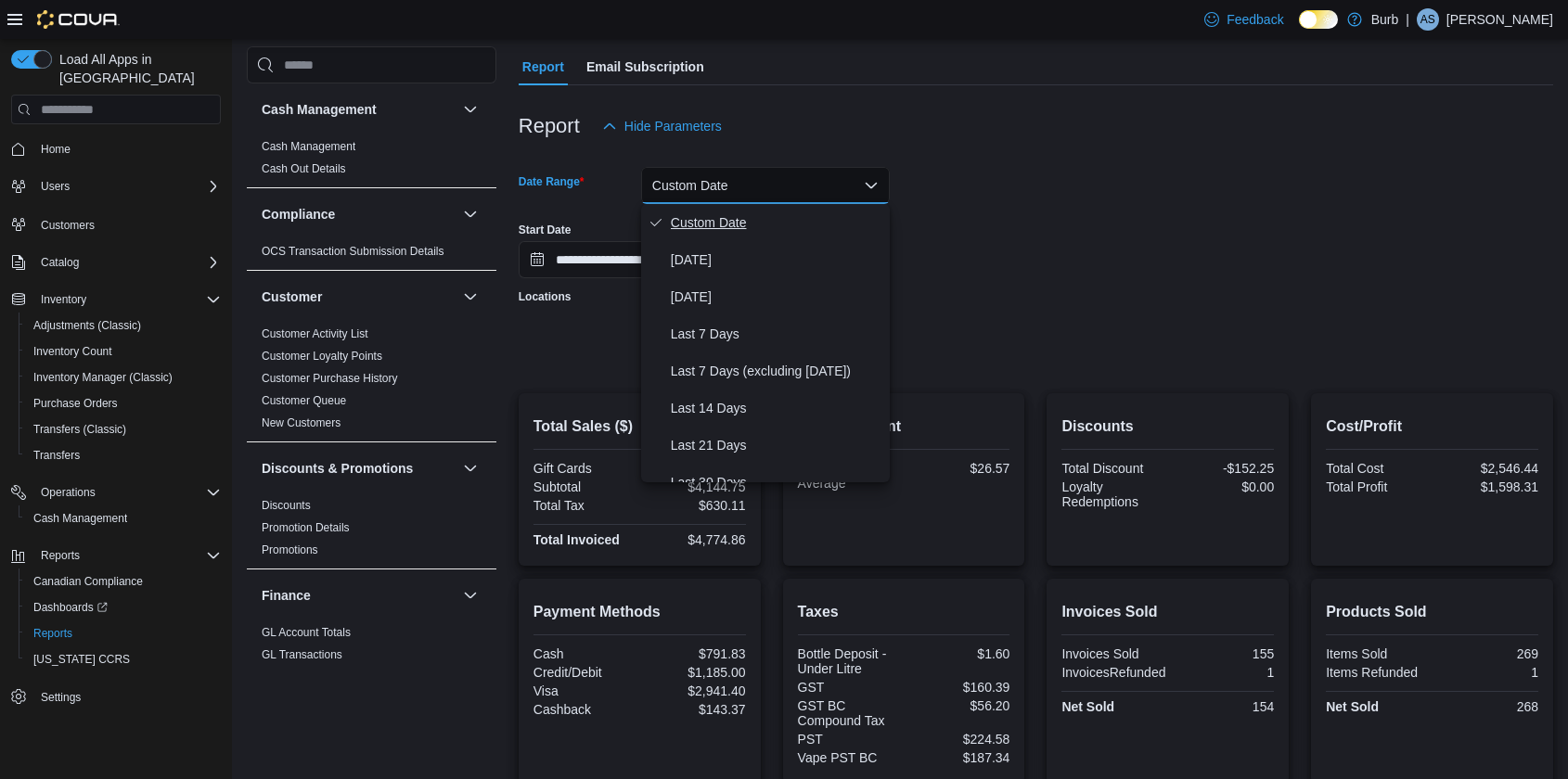
click at [685, 227] on span "Custom Date" at bounding box center [777, 223] width 212 height 22
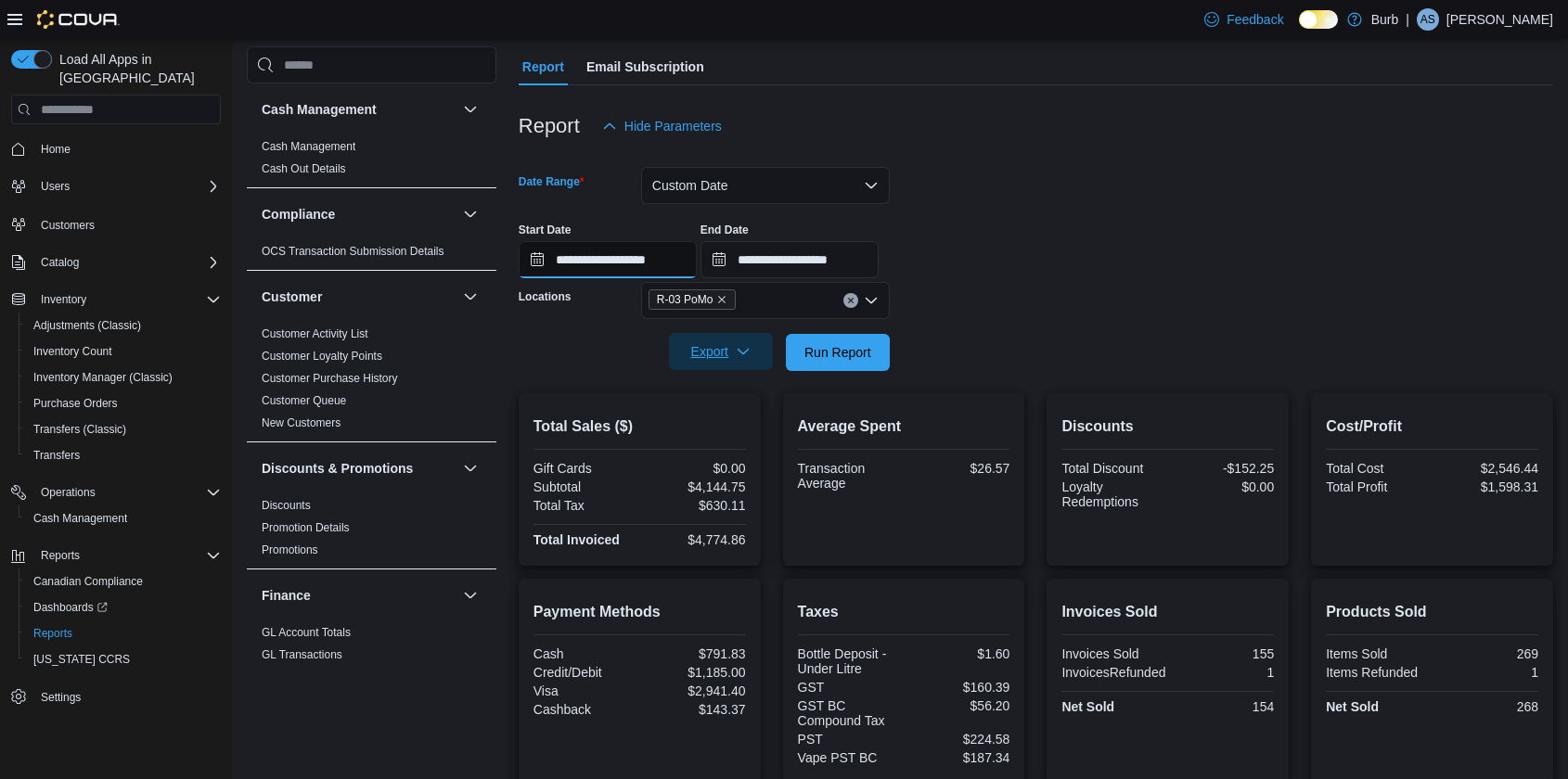
click at [549, 261] on input "**********" at bounding box center [608, 259] width 178 height 37
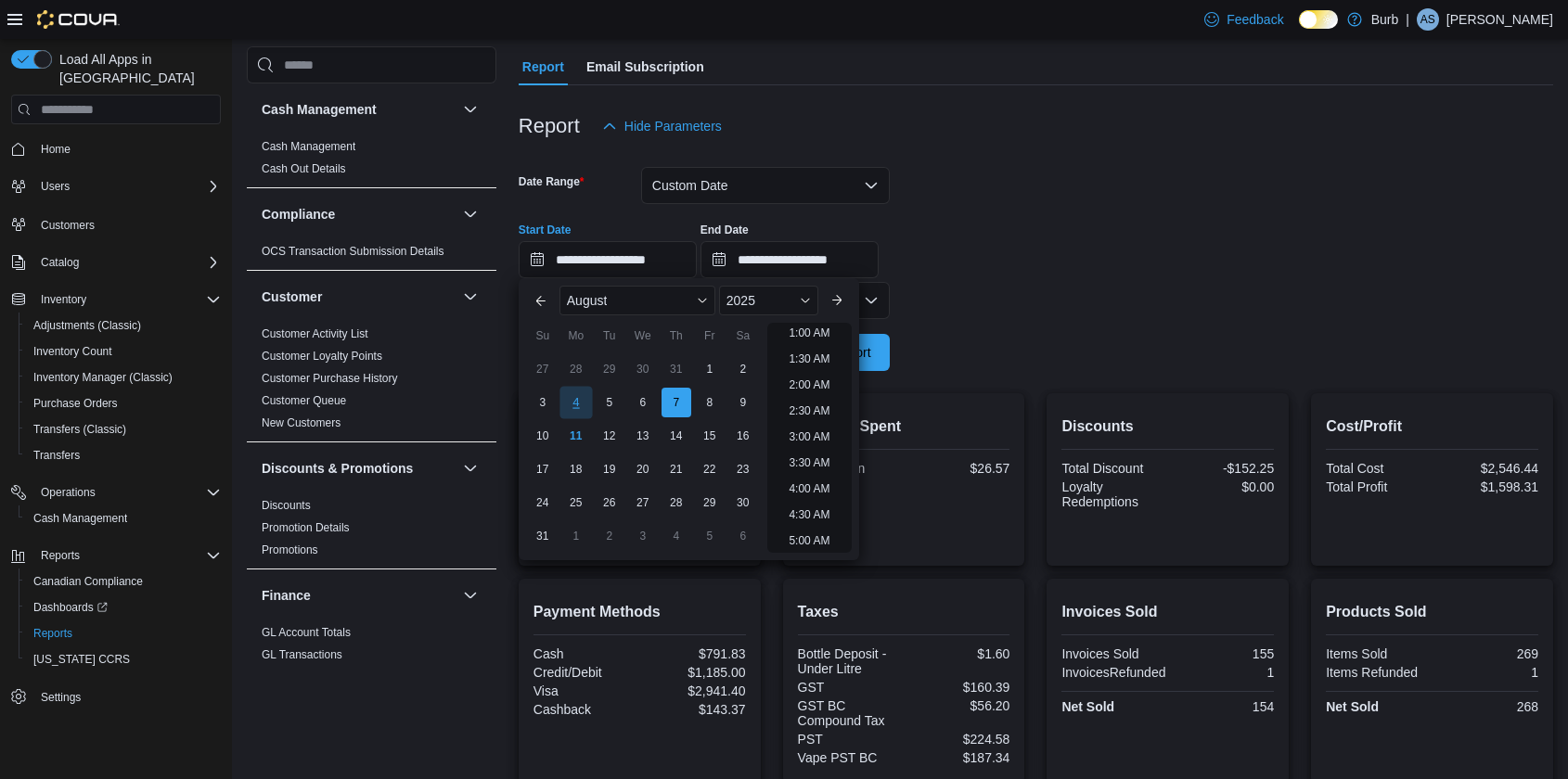
click at [571, 407] on div "4" at bounding box center [575, 402] width 33 height 33
type input "**********"
click at [733, 261] on input "**********" at bounding box center [790, 259] width 178 height 37
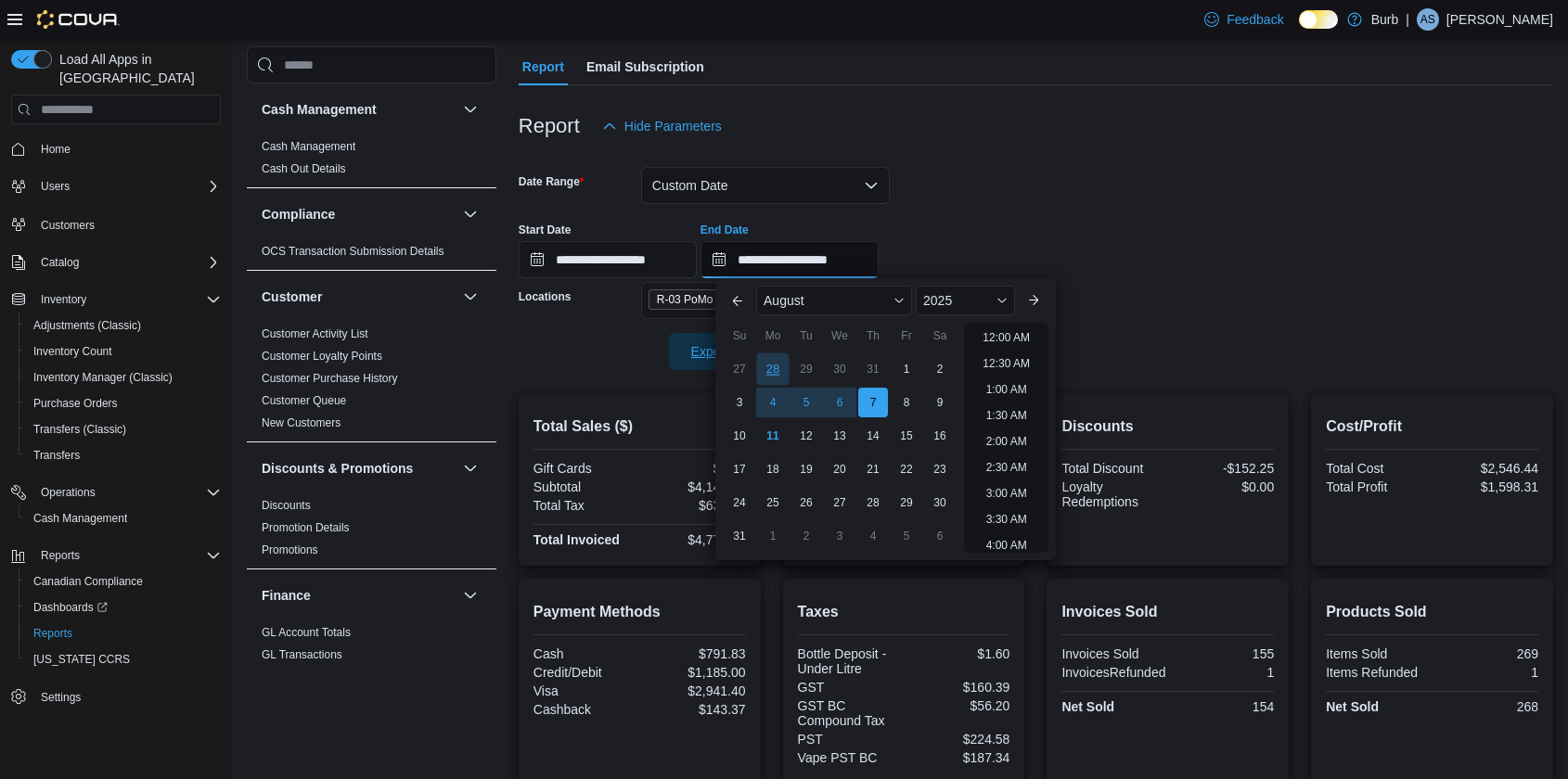
scroll to position [1019, 0]
click at [743, 424] on div "10" at bounding box center [738, 435] width 33 height 33
type input "**********"
click at [982, 217] on div "**********" at bounding box center [1036, 243] width 1034 height 70
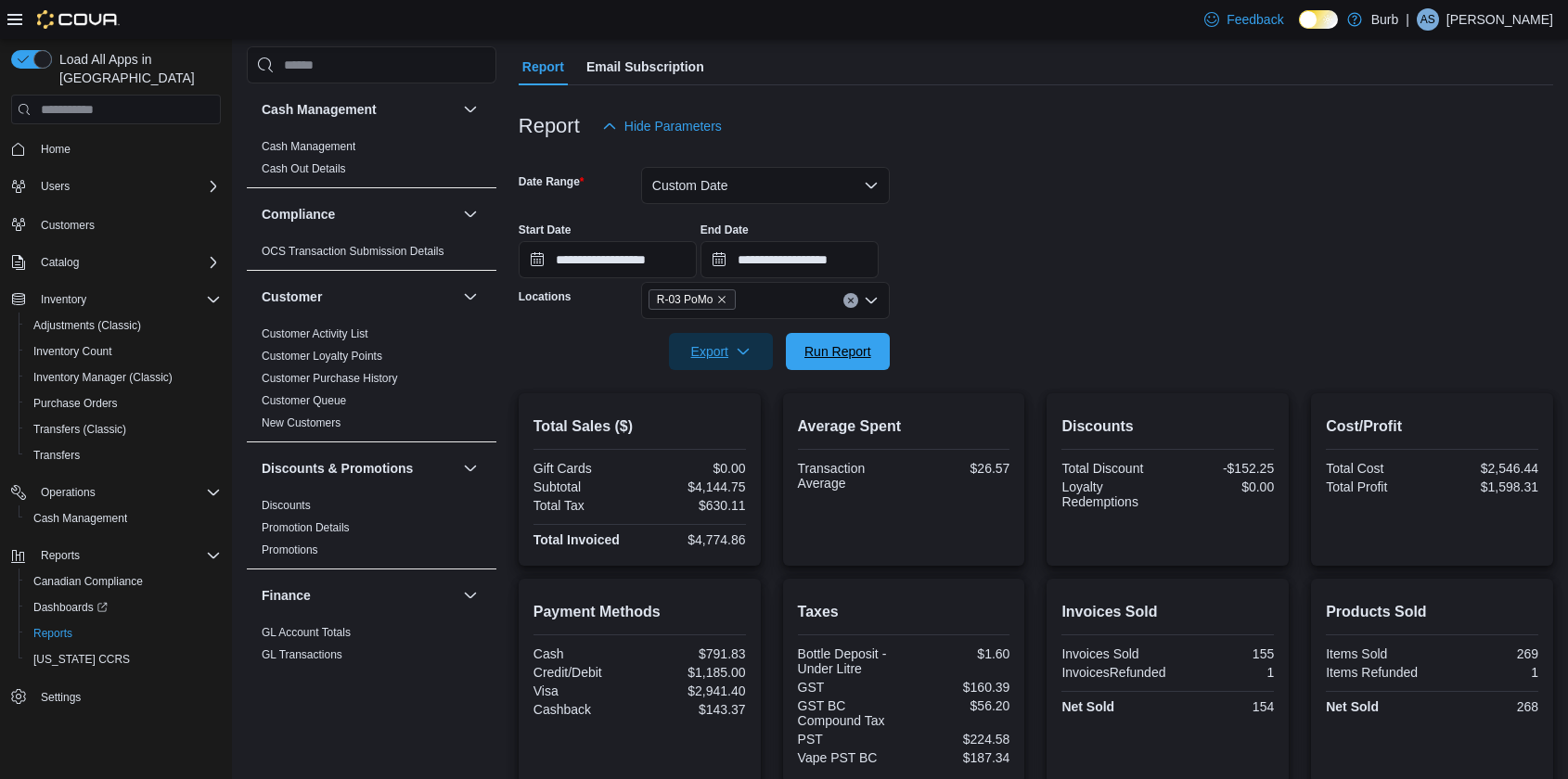
click at [850, 349] on span "Run Report" at bounding box center [837, 351] width 67 height 19
click at [523, 248] on input "**********" at bounding box center [608, 259] width 178 height 37
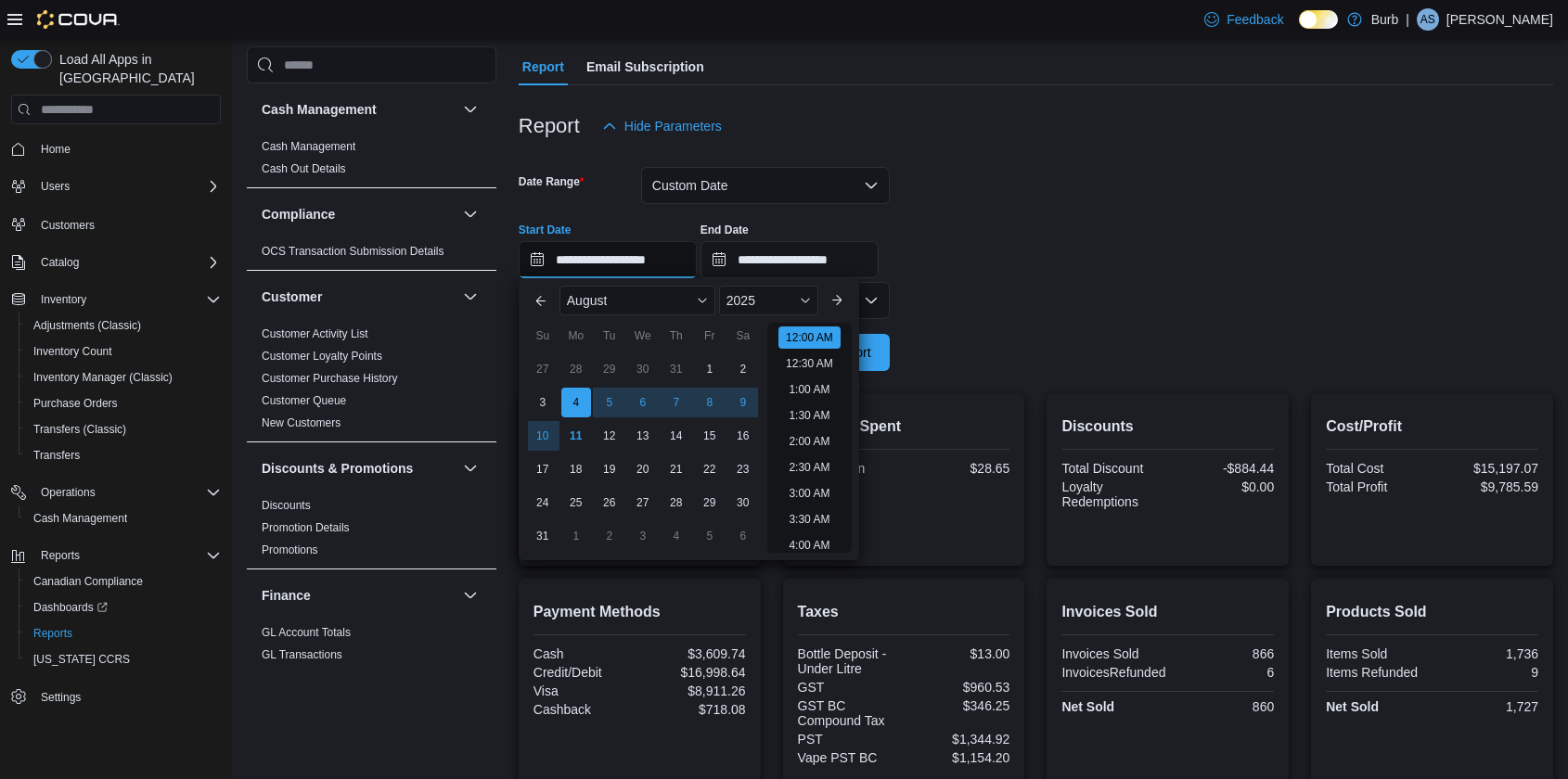
scroll to position [56, 0]
click at [1030, 163] on div at bounding box center [1036, 155] width 1034 height 22
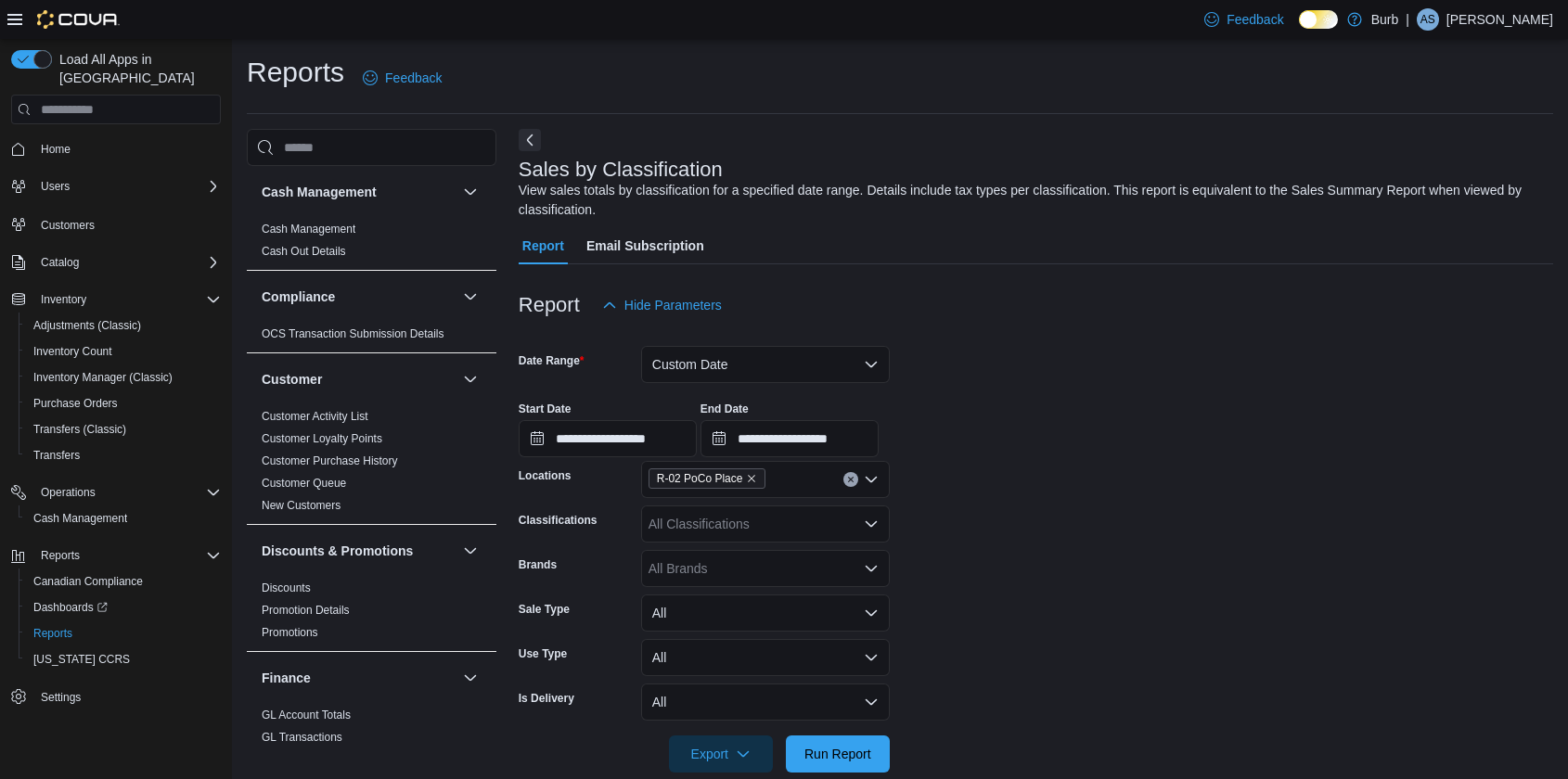
scroll to position [260, 0]
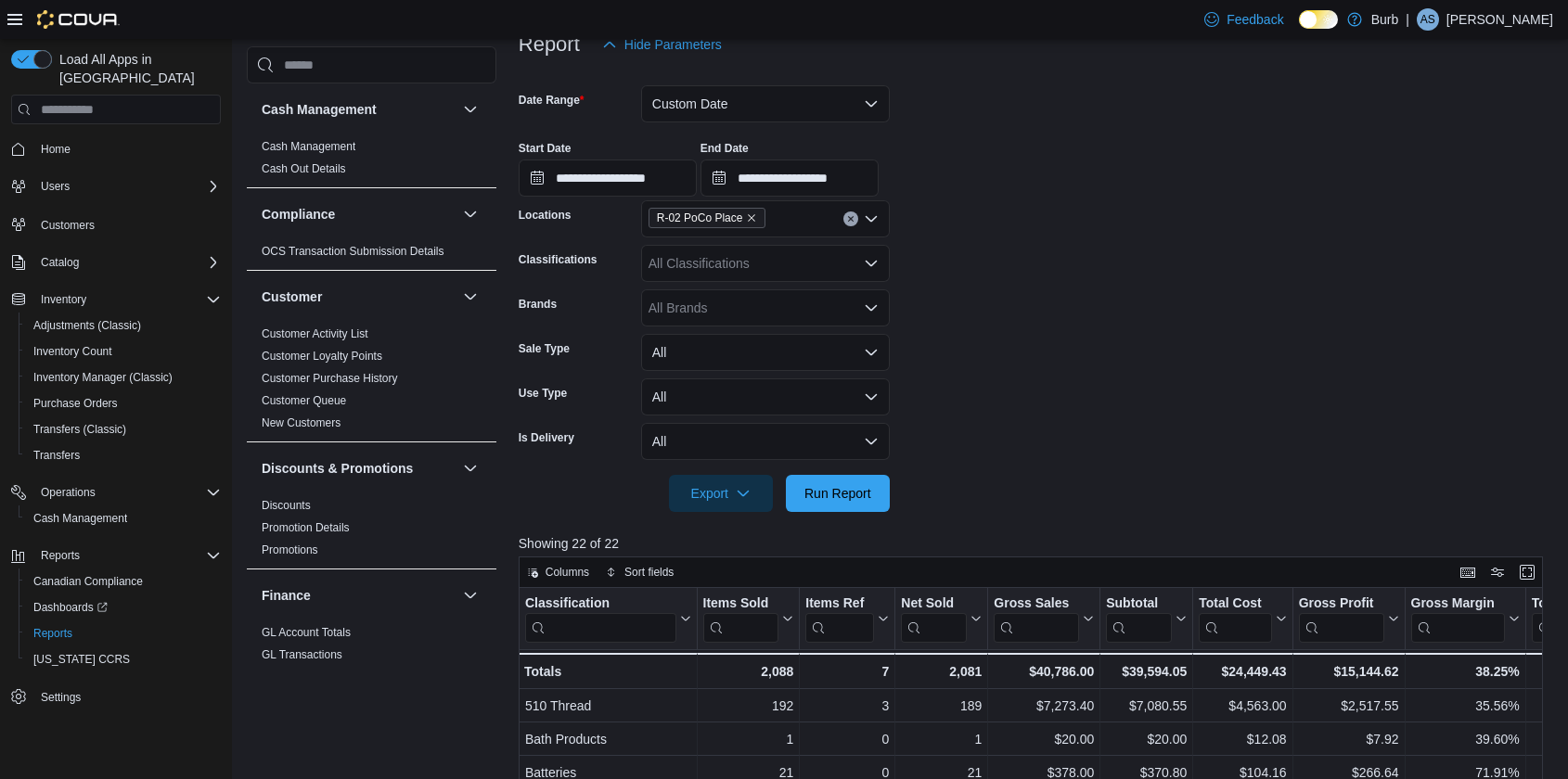
click at [850, 215] on icon "Clear input" at bounding box center [851, 219] width 7 height 7
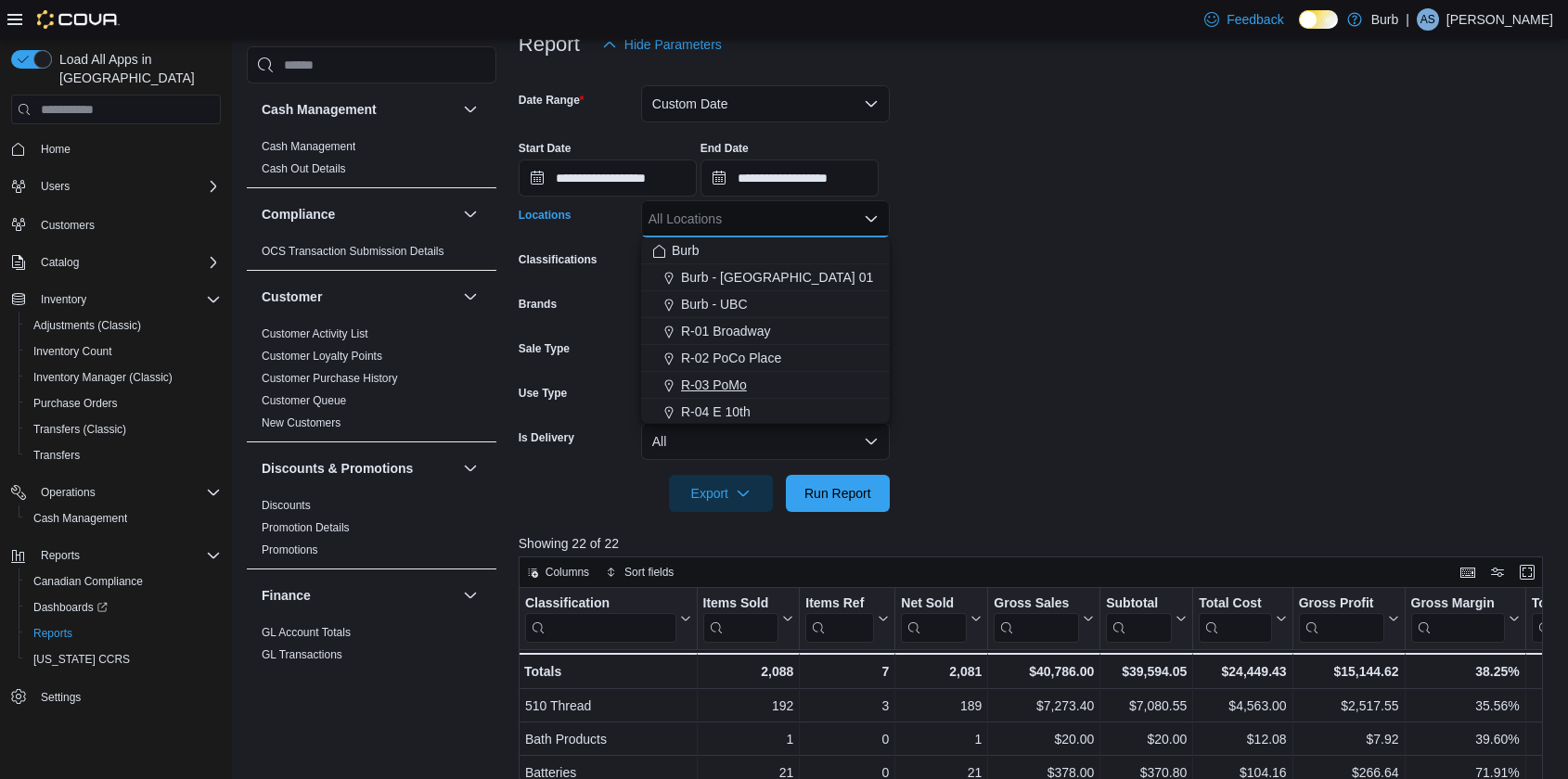
click at [737, 379] on span "R-03 PoMo" at bounding box center [714, 385] width 66 height 19
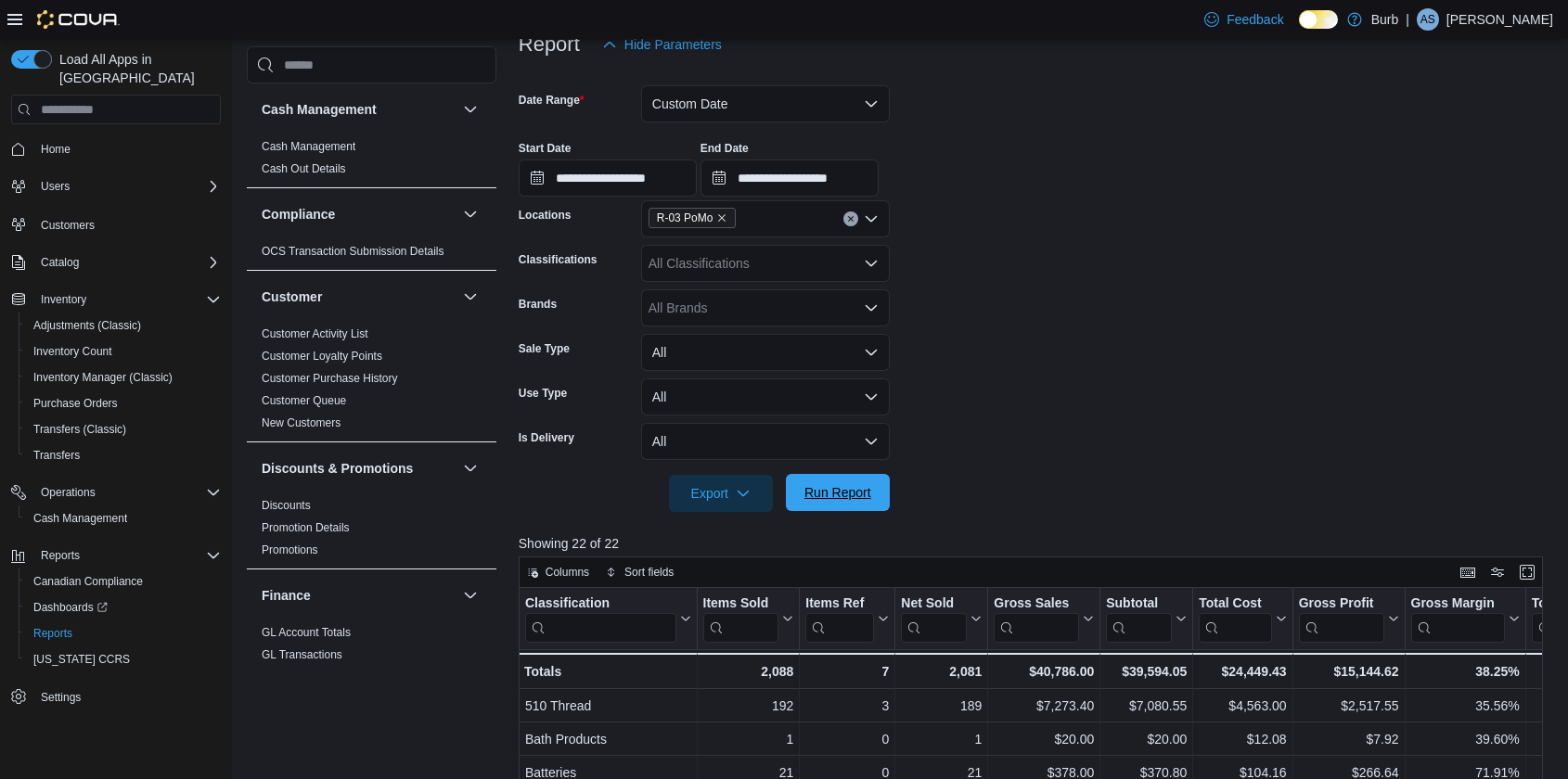
click at [806, 478] on span "Run Report" at bounding box center [837, 492] width 81 height 37
click at [754, 504] on span "Export" at bounding box center [720, 492] width 81 height 37
click at [741, 534] on span "Export to Excel" at bounding box center [721, 531] width 83 height 15
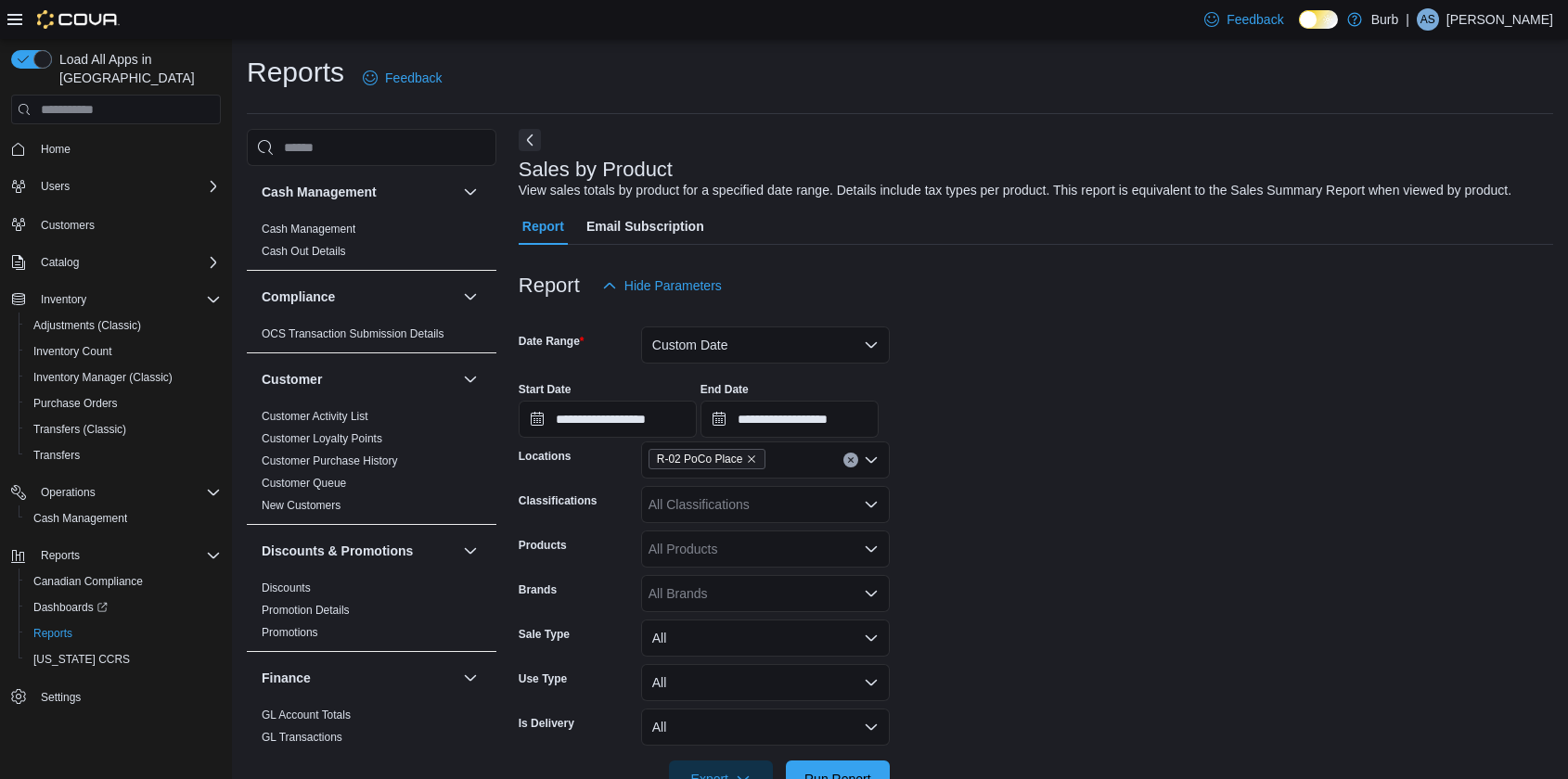
scroll to position [74, 0]
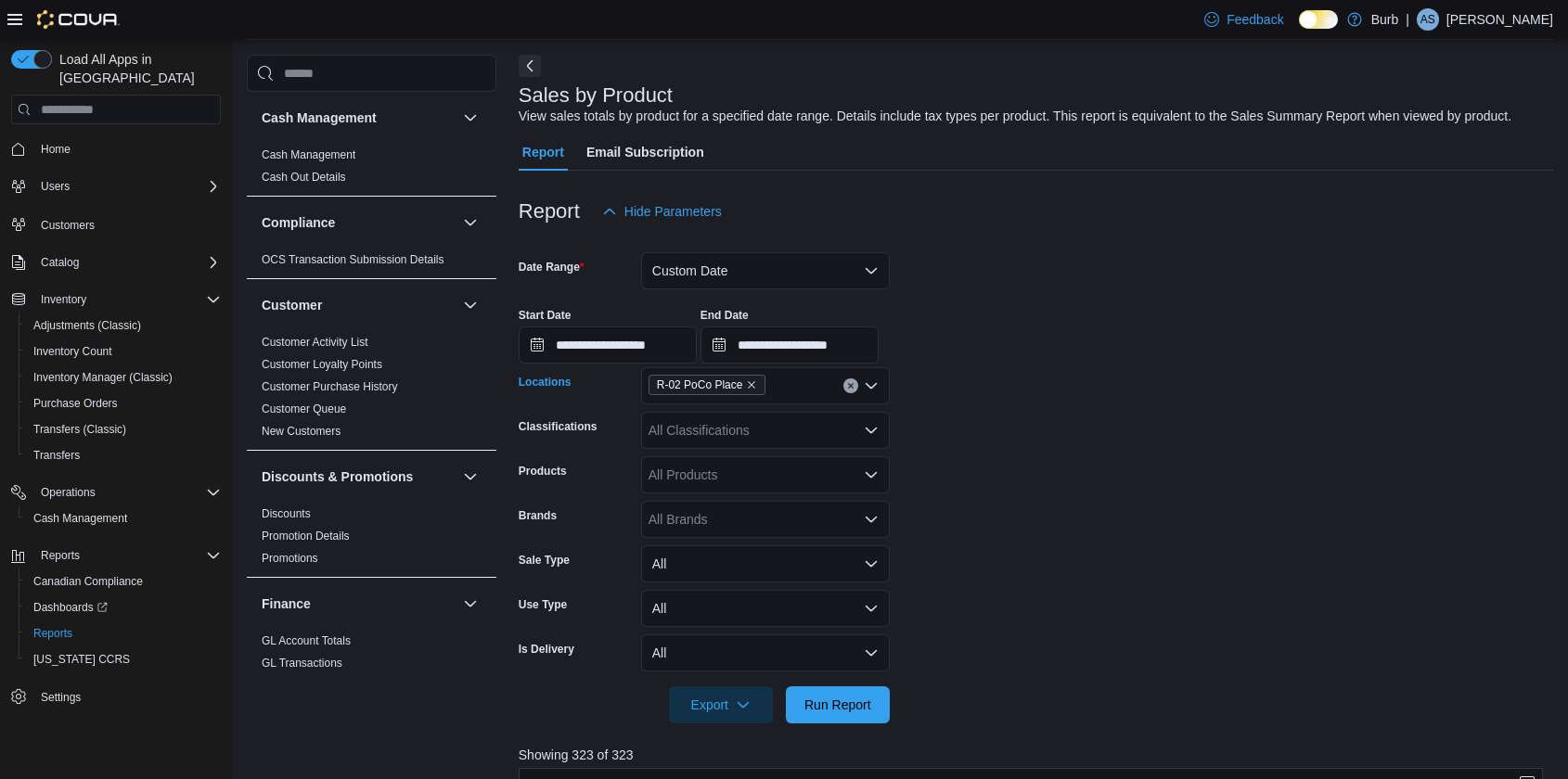
click at [855, 393] on button "Clear input" at bounding box center [851, 386] width 15 height 15
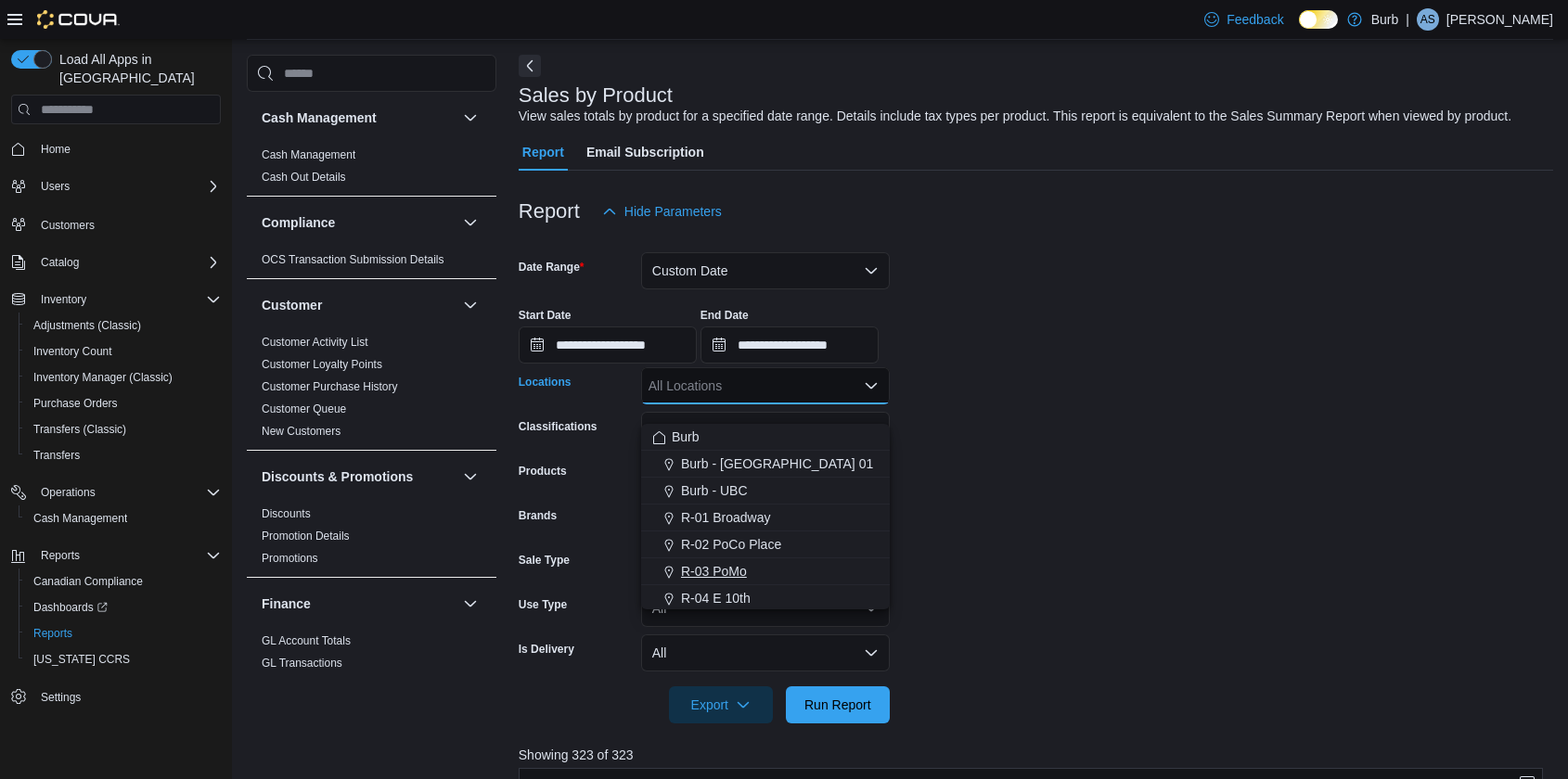
click at [738, 567] on span "R-03 PoMo" at bounding box center [714, 571] width 66 height 19
click at [797, 715] on span "Run Report" at bounding box center [837, 704] width 81 height 37
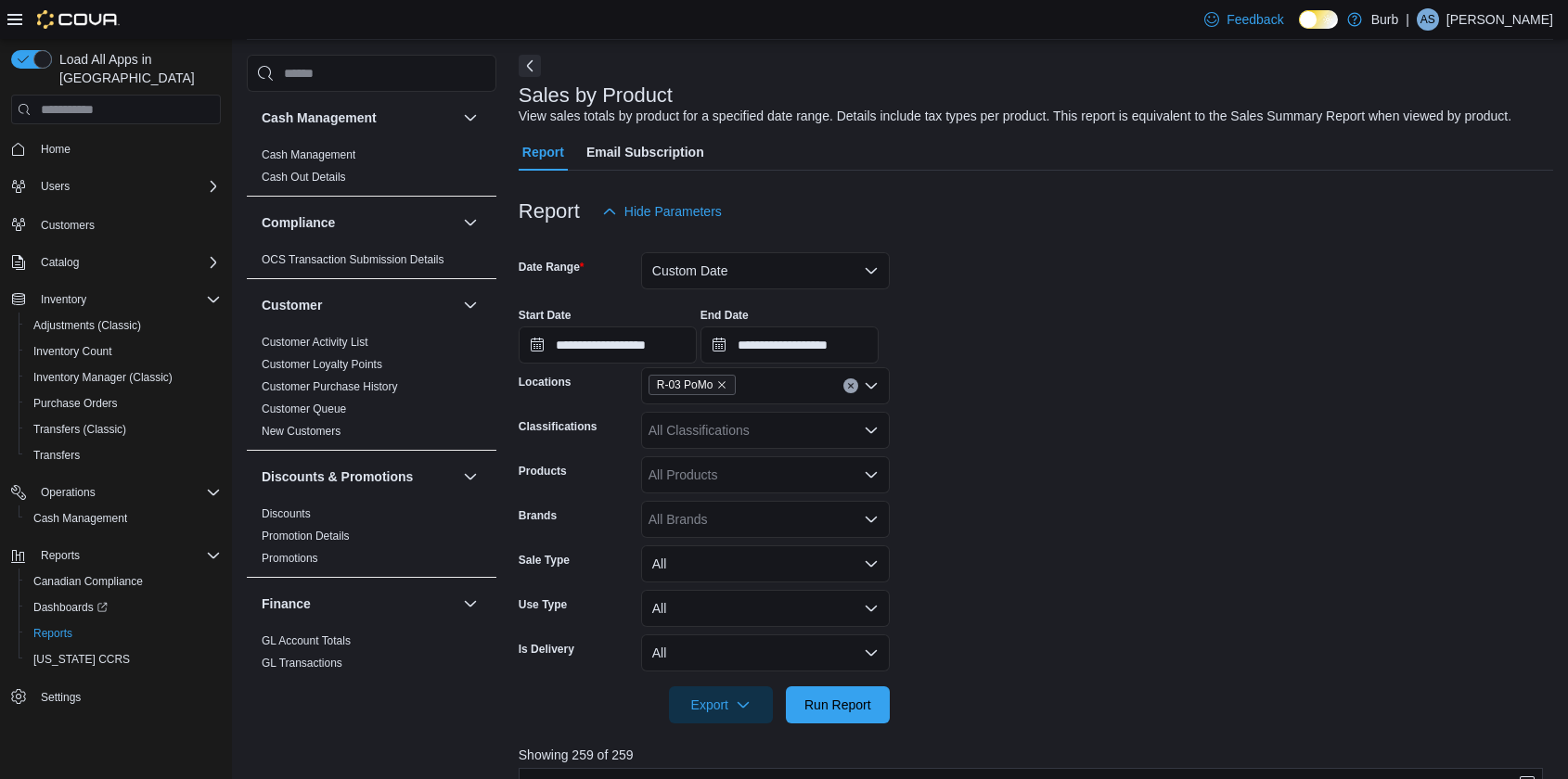
click at [731, 686] on div at bounding box center [1036, 679] width 1034 height 15
click at [732, 721] on span "Export" at bounding box center [720, 704] width 81 height 37
click at [747, 612] on span "Export to Excel" at bounding box center [721, 610] width 83 height 15
